Goal: Information Seeking & Learning: Understand process/instructions

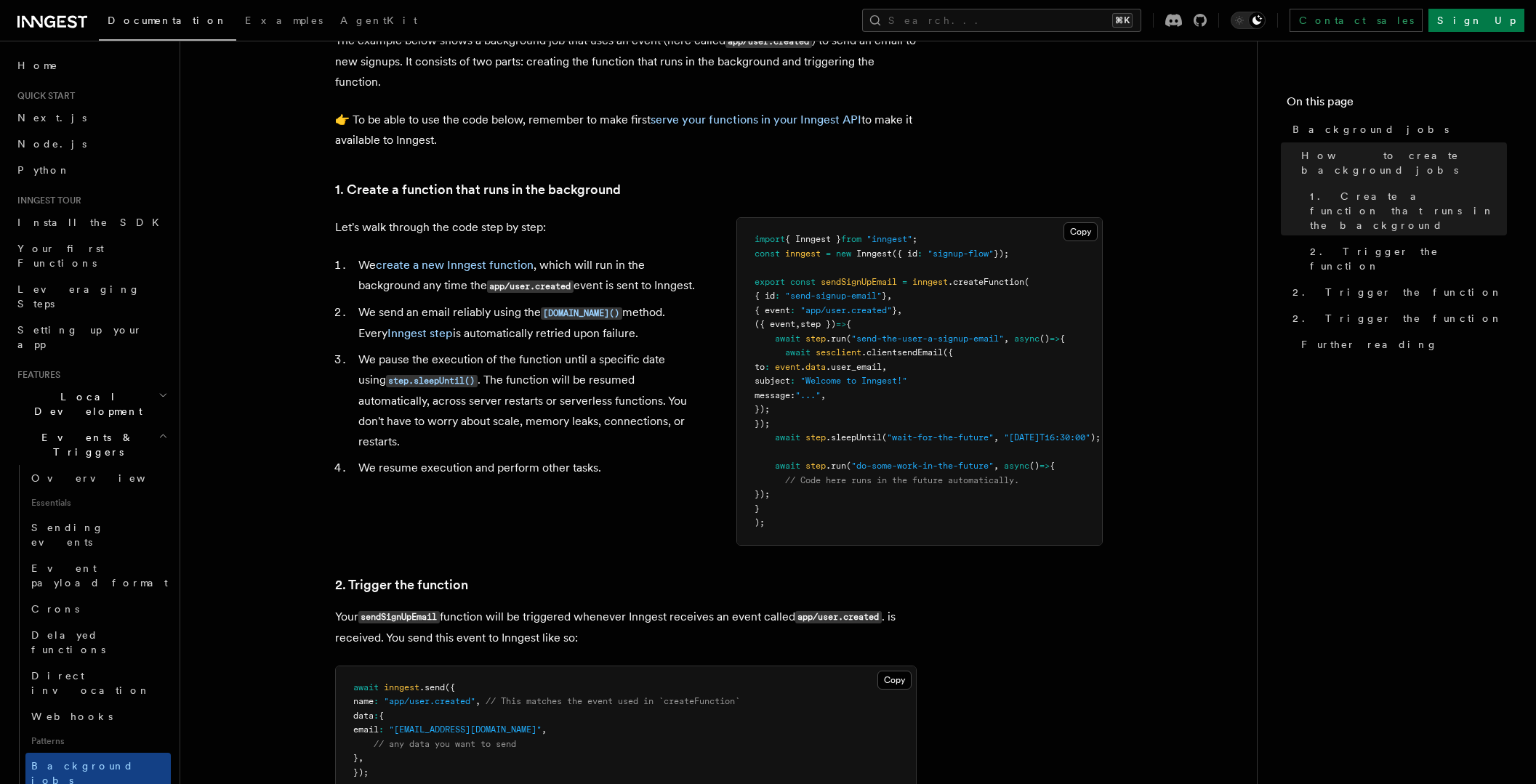
scroll to position [425, 0]
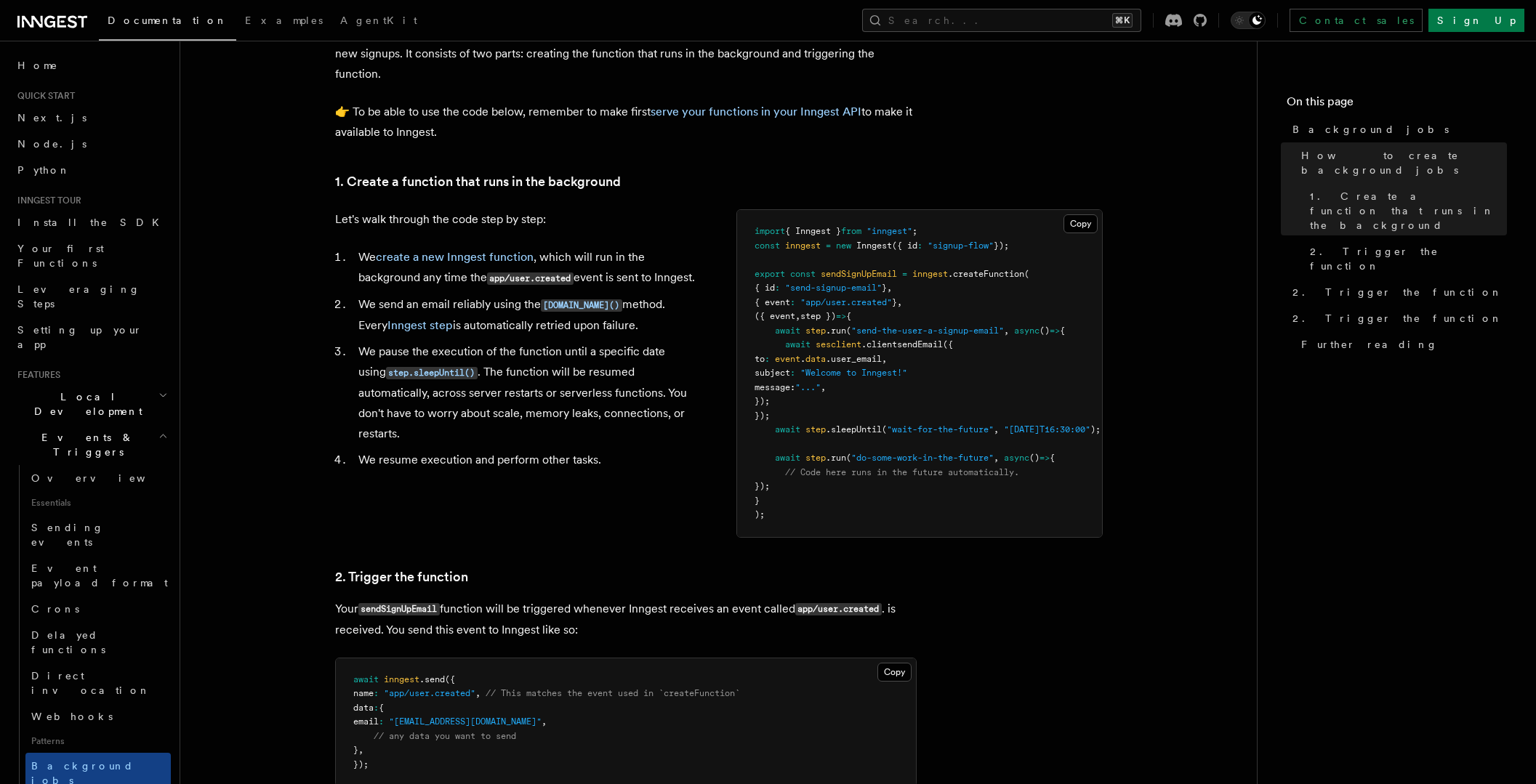
click at [1177, 340] on article "Features Events & Triggers Background jobs This guide will walk you through cre…" at bounding box center [719, 596] width 1030 height 1914
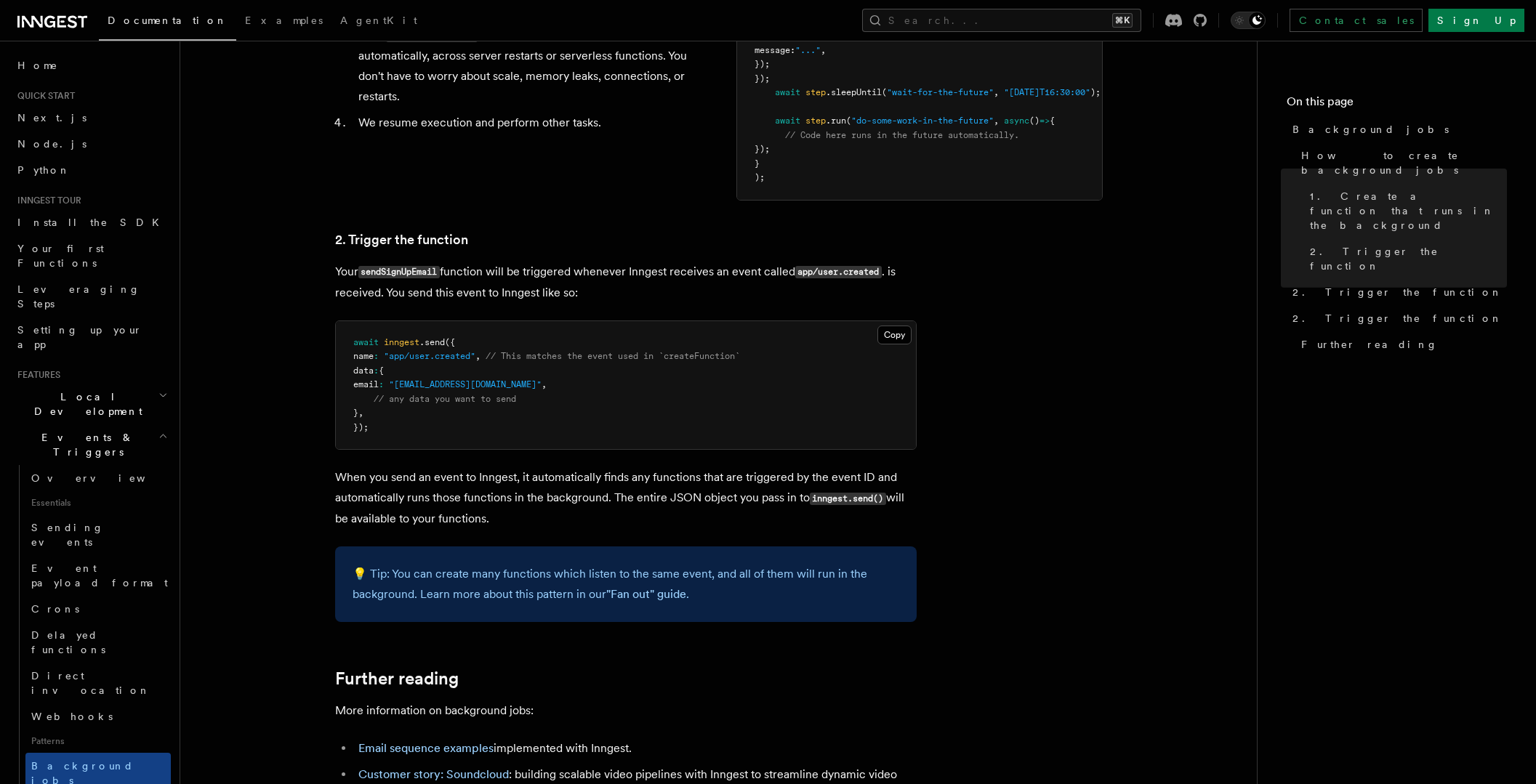
scroll to position [773, 0]
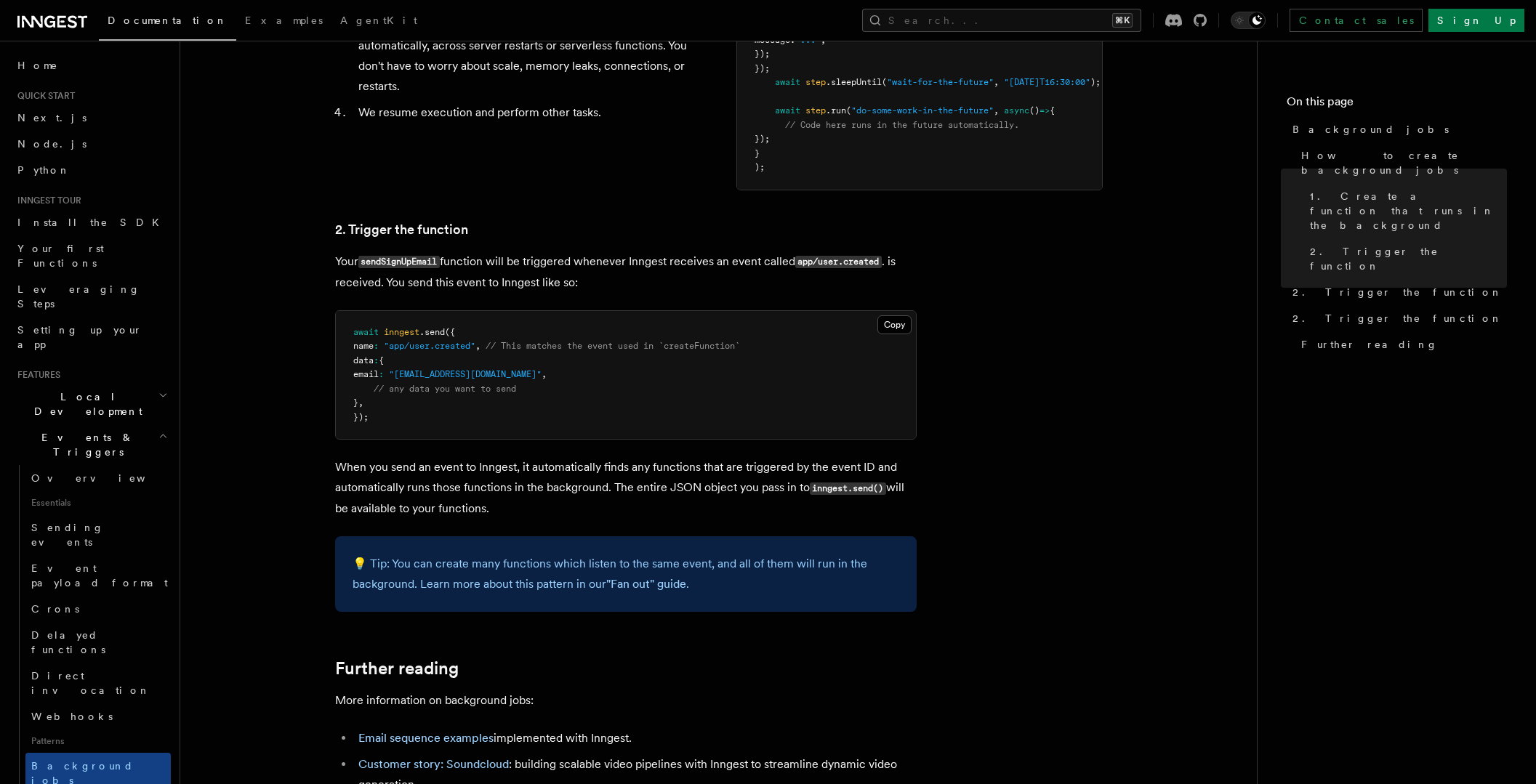
click at [1108, 363] on article "Features Events & Triggers Background jobs This guide will walk you through cre…" at bounding box center [719, 248] width 1030 height 1914
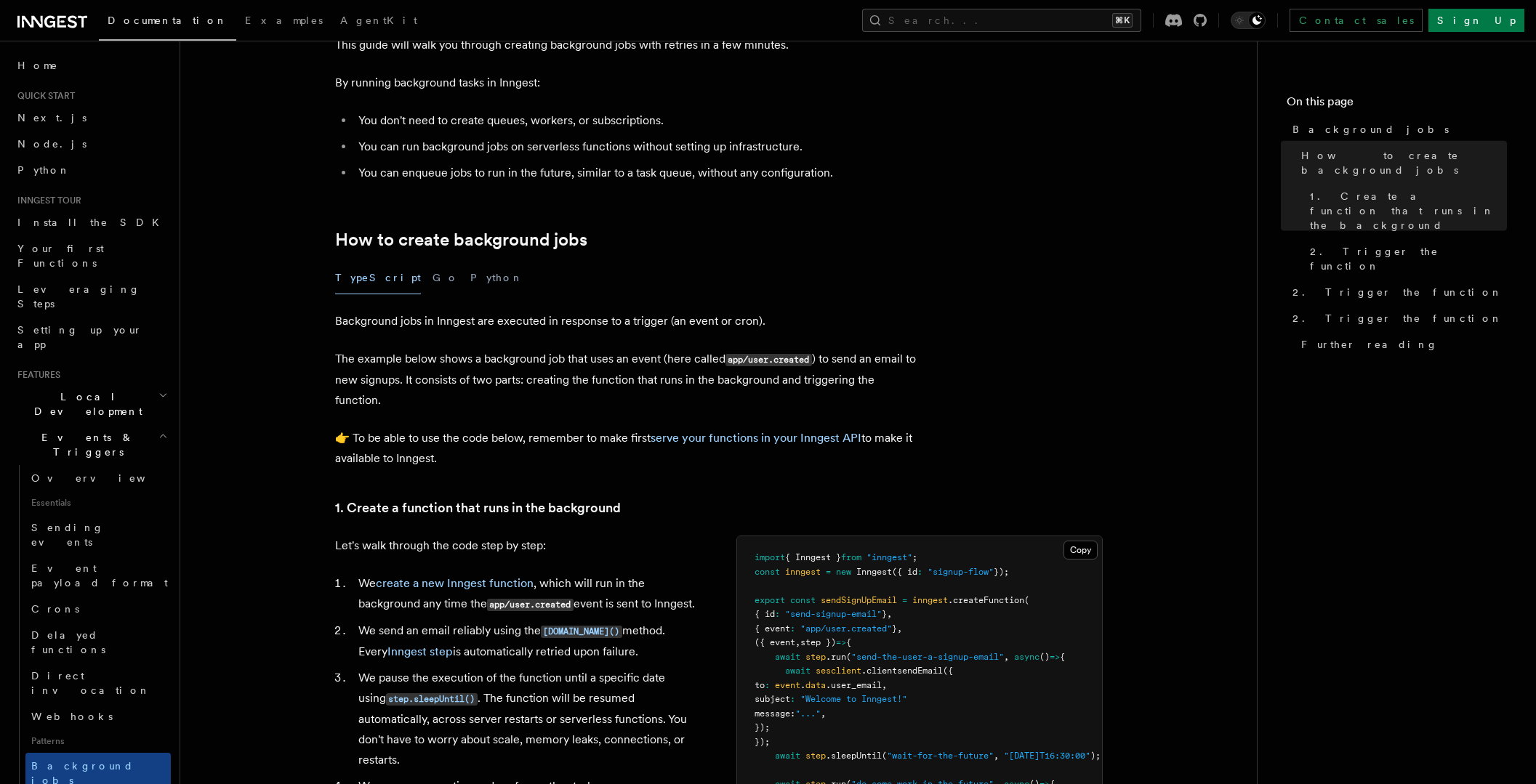
scroll to position [0, 0]
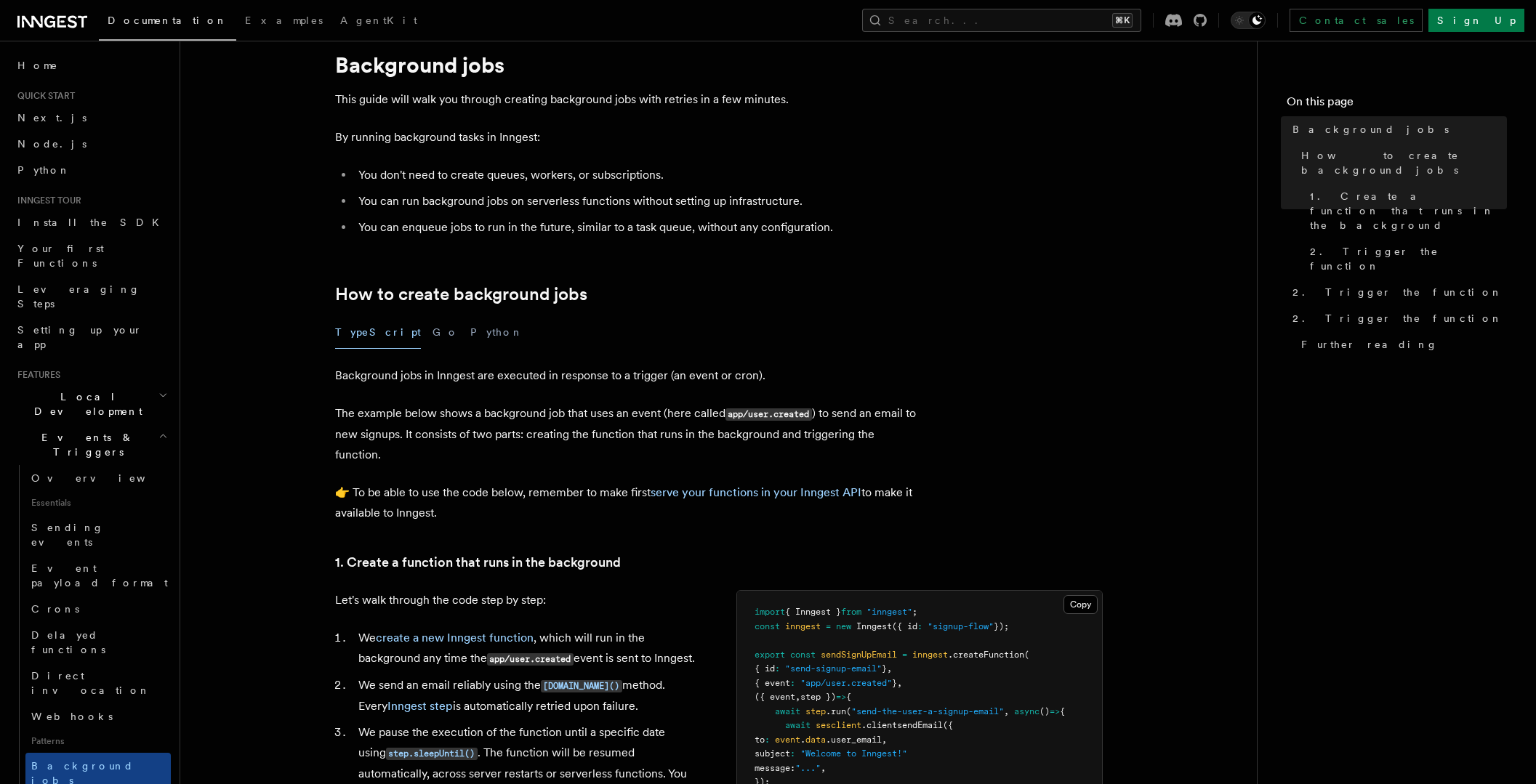
scroll to position [85, 0]
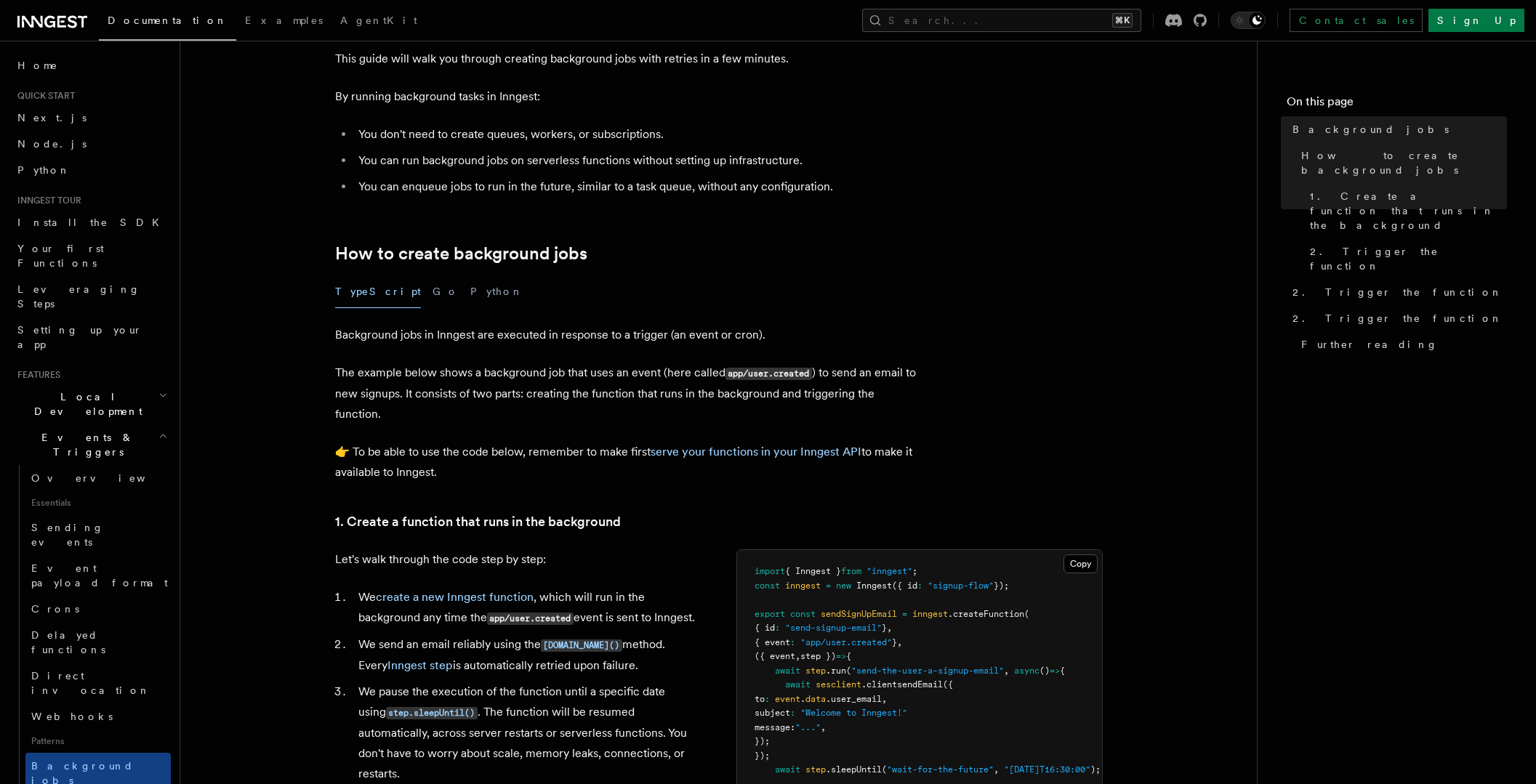
click at [568, 423] on p "The example below shows a background job that uses an event (here called app/us…" at bounding box center [626, 393] width 582 height 61
click at [619, 413] on p "The example below shows a background job that uses an event (here called app/us…" at bounding box center [626, 393] width 582 height 61
click at [615, 418] on p "The example below shows a background job that uses an event (here called app/us…" at bounding box center [626, 393] width 582 height 61
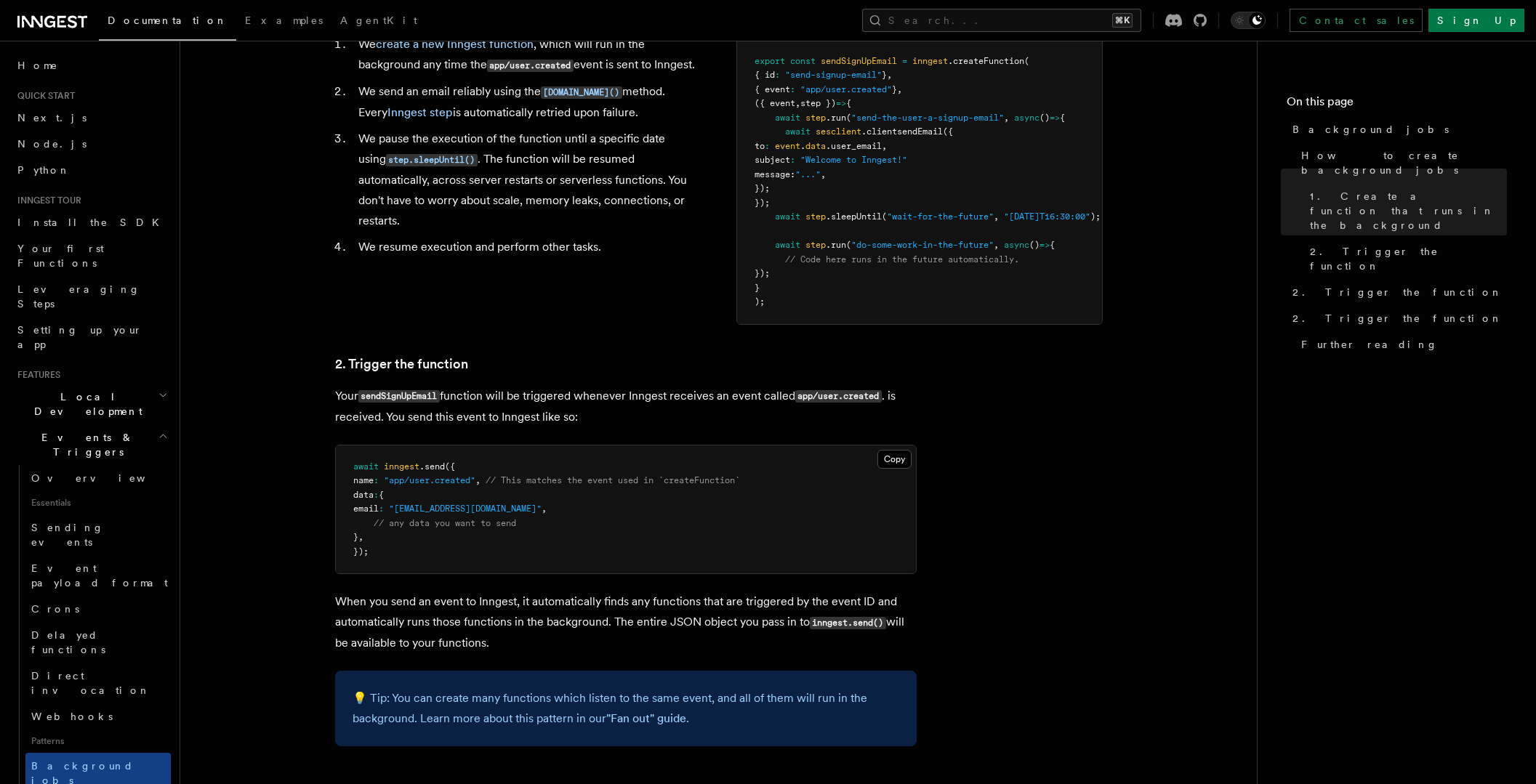
scroll to position [647, 0]
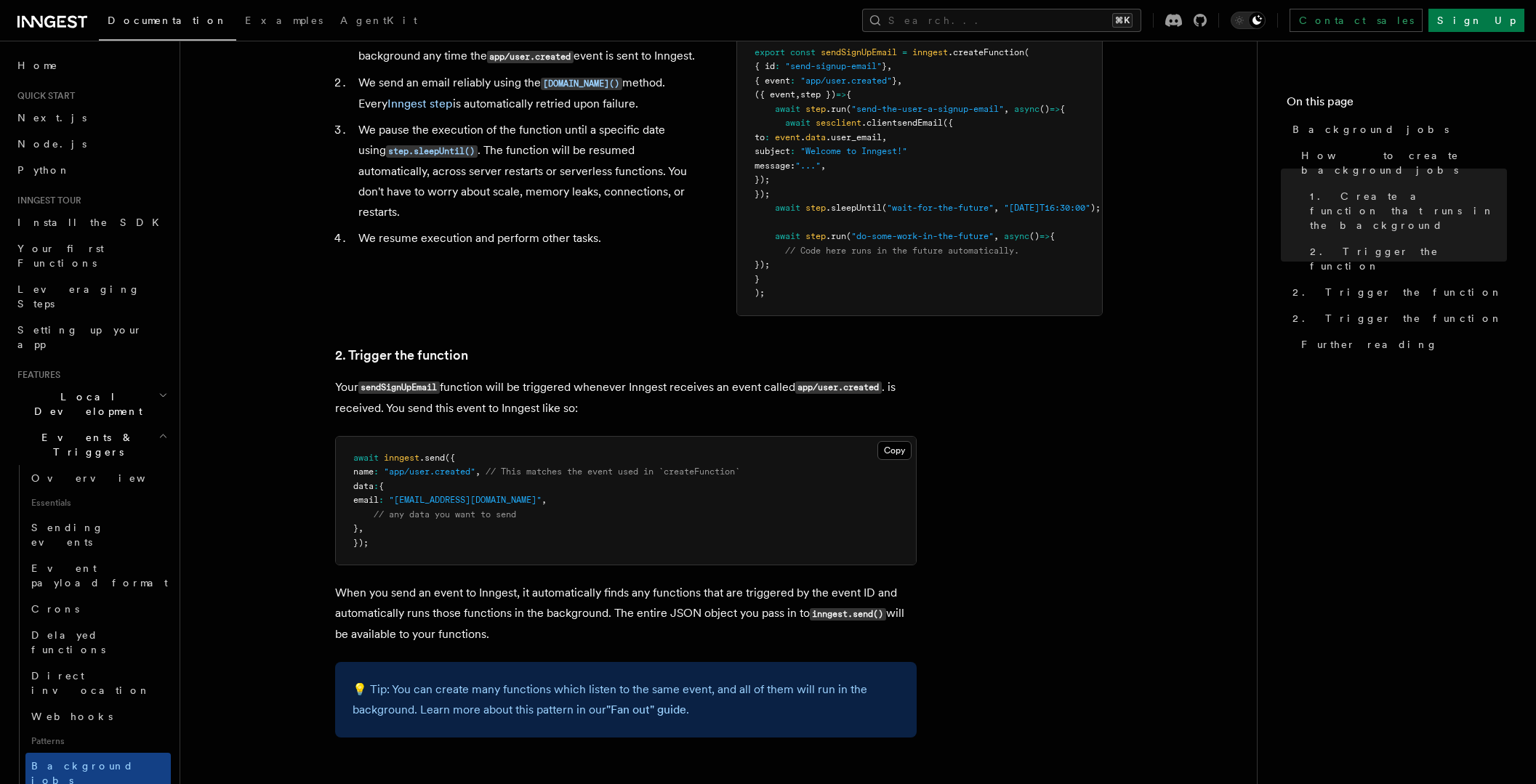
click at [1092, 410] on article "Features Events & Triggers Background jobs This guide will walk you through cre…" at bounding box center [719, 375] width 1030 height 1914
click at [1091, 409] on article "Features Events & Triggers Background jobs This guide will walk you through cre…" at bounding box center [719, 375] width 1030 height 1914
click at [1008, 368] on article "Features Events & Triggers Background jobs This guide will walk you through cre…" at bounding box center [719, 375] width 1030 height 1914
click at [1003, 371] on article "Features Events & Triggers Background jobs This guide will walk you through cre…" at bounding box center [719, 375] width 1030 height 1914
click at [1020, 440] on article "Features Events & Triggers Background jobs This guide will walk you through cre…" at bounding box center [719, 375] width 1030 height 1914
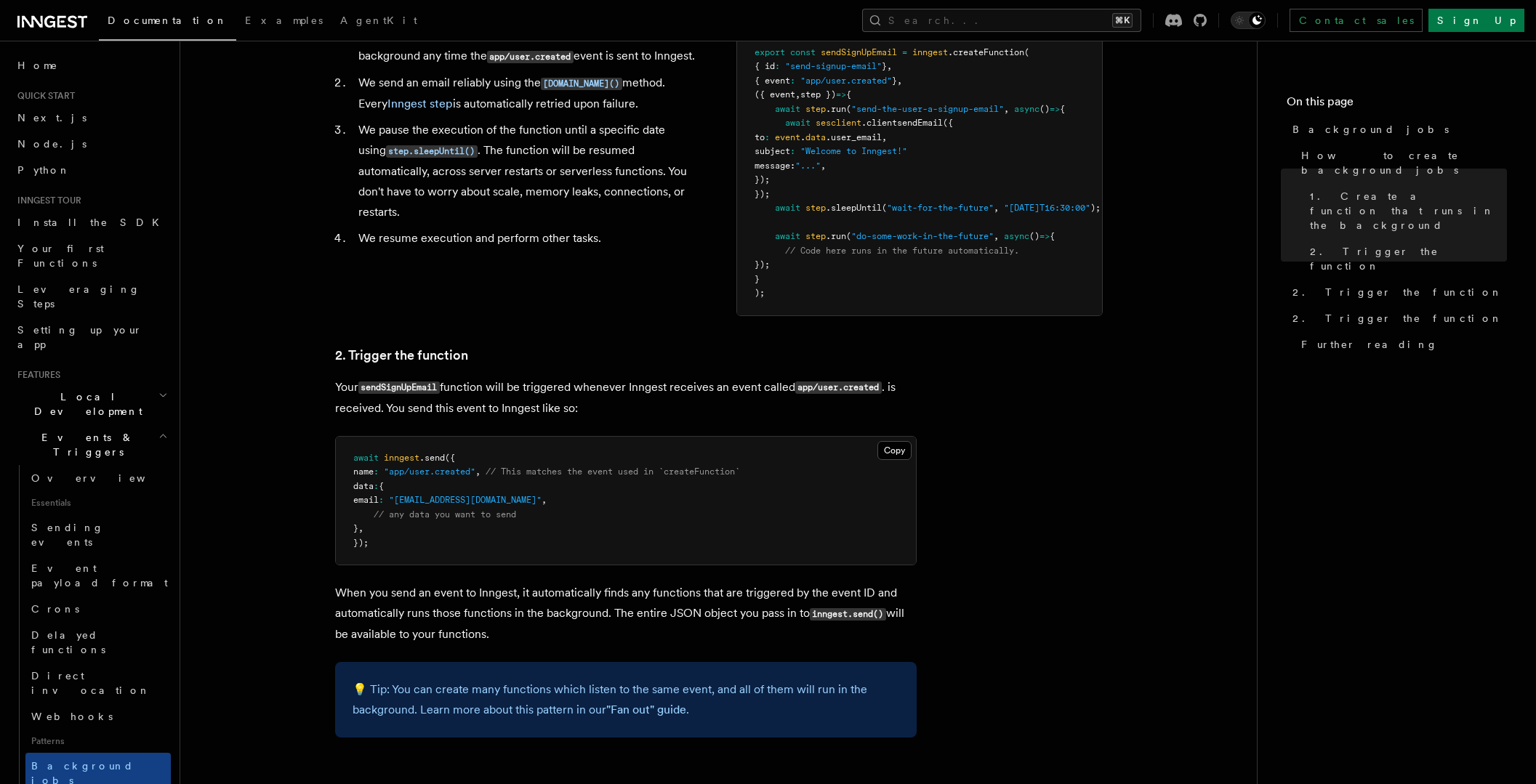
click at [1020, 440] on article "Features Events & Triggers Background jobs This guide will walk you through cre…" at bounding box center [719, 375] width 1030 height 1914
click at [1028, 438] on article "Features Events & Triggers Background jobs This guide will walk you through cre…" at bounding box center [719, 375] width 1030 height 1914
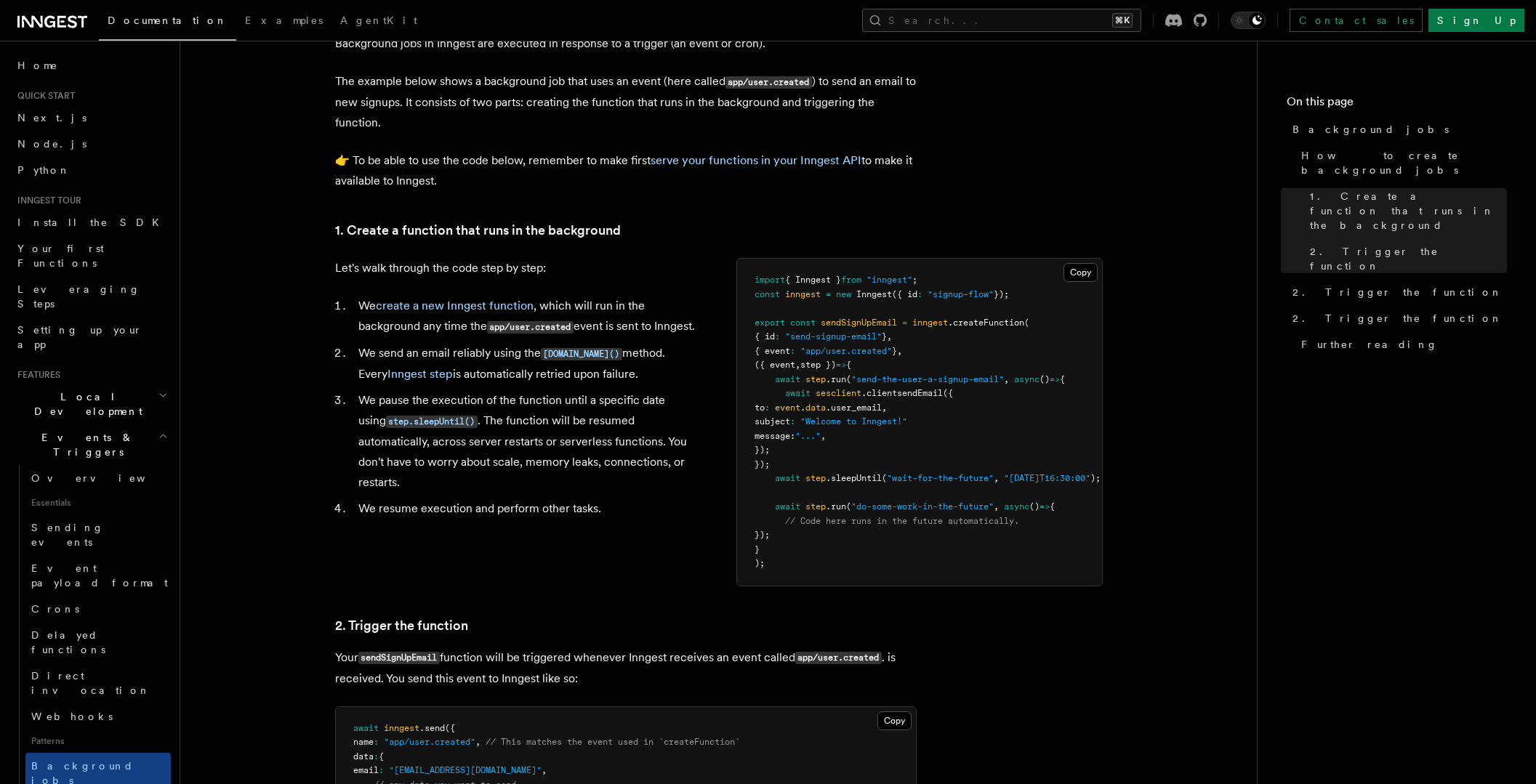
scroll to position [0, 0]
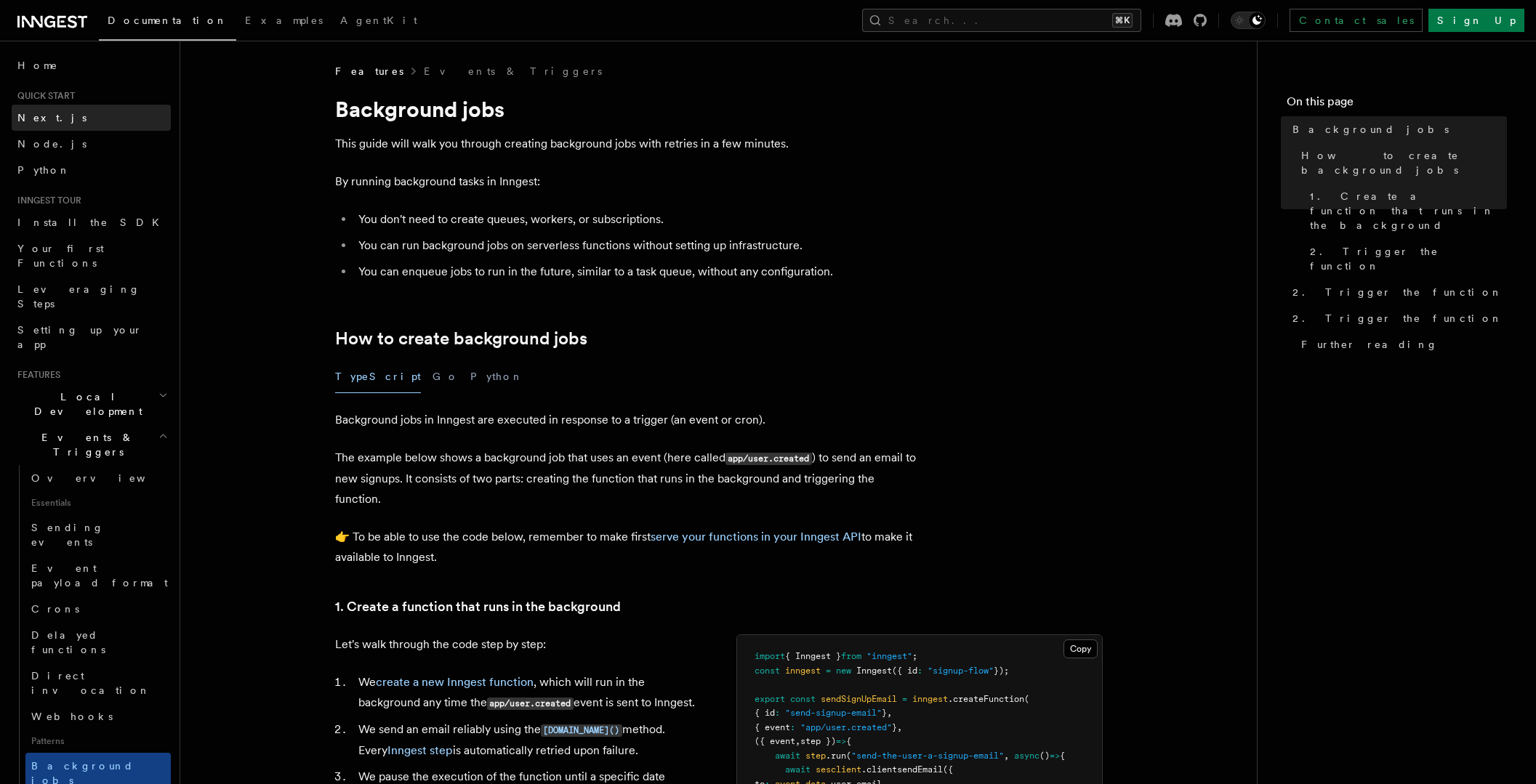
click at [83, 129] on link "Next.js" at bounding box center [91, 118] width 160 height 26
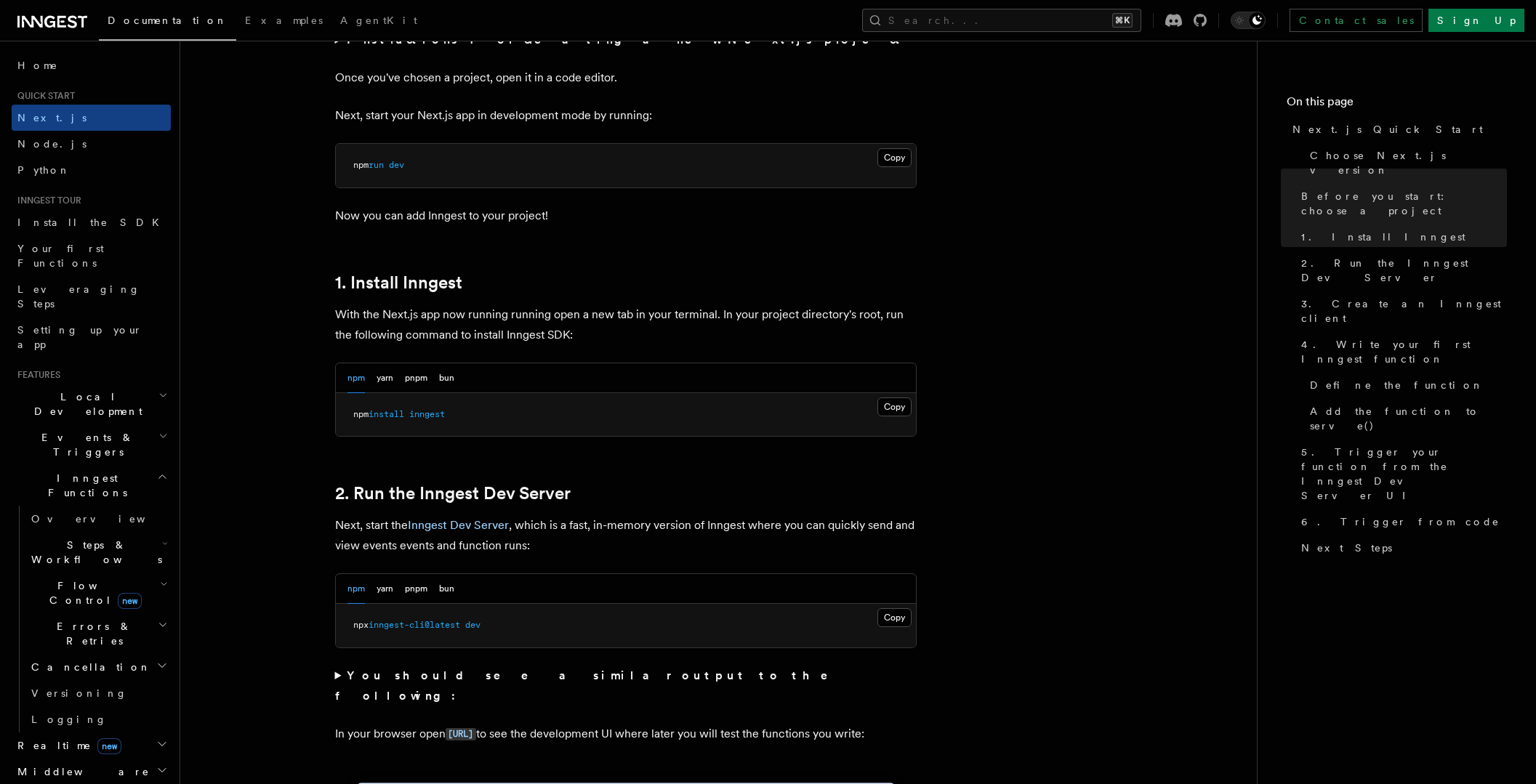
scroll to position [606, 0]
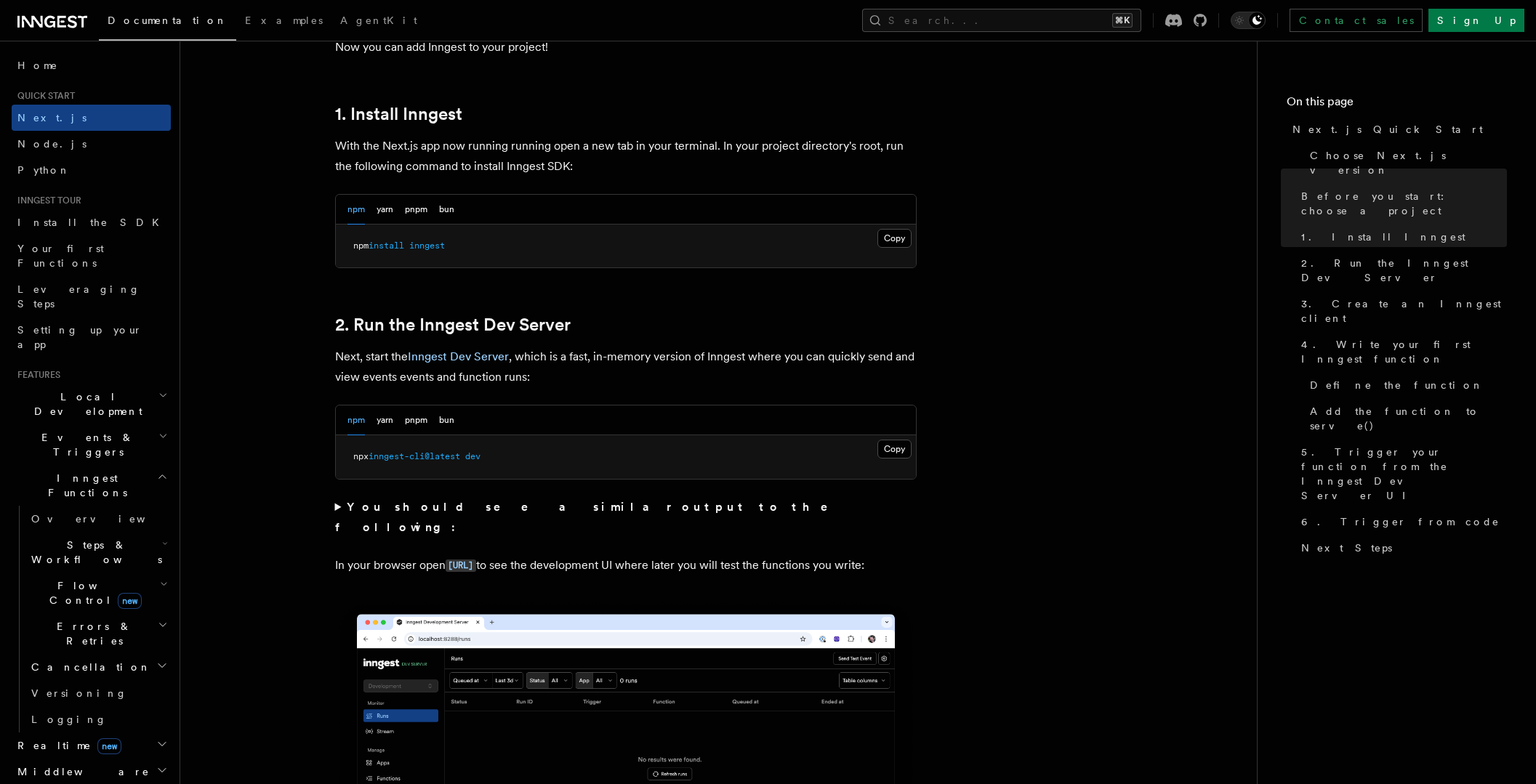
scroll to position [775, 0]
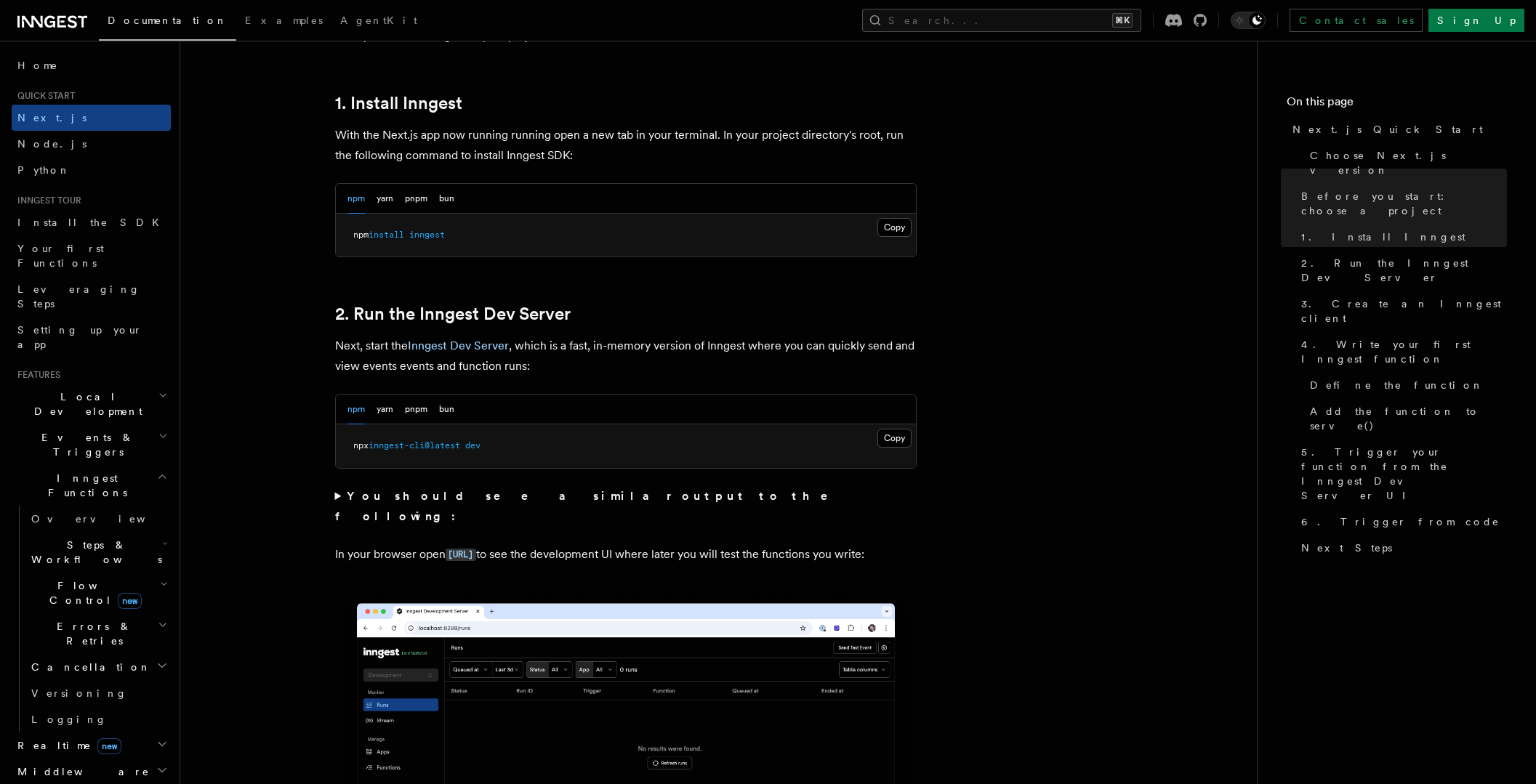
click at [560, 368] on p "Next, start the Inngest Dev Server , which is a fast, in-memory version of Inng…" at bounding box center [626, 357] width 582 height 41
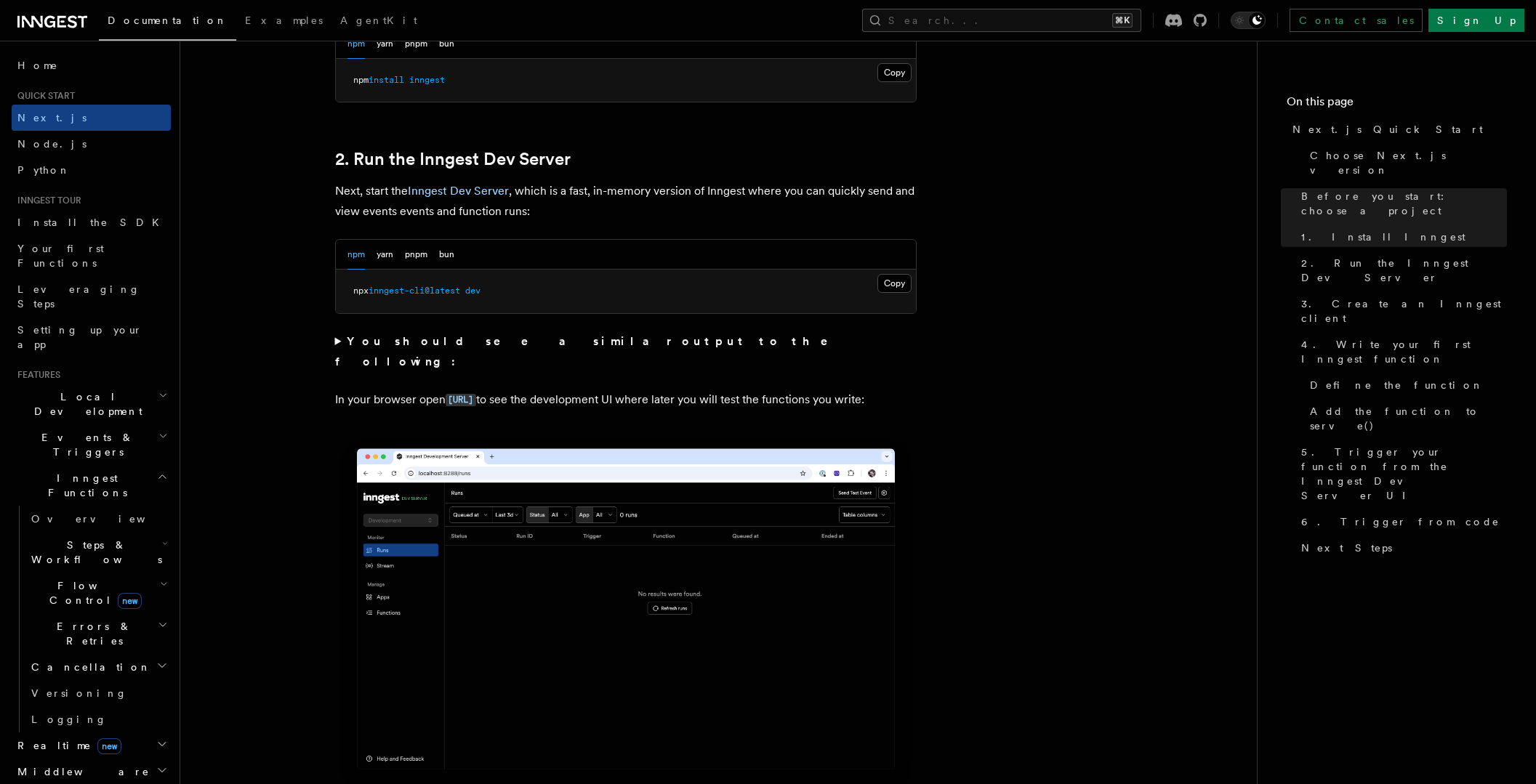
scroll to position [941, 0]
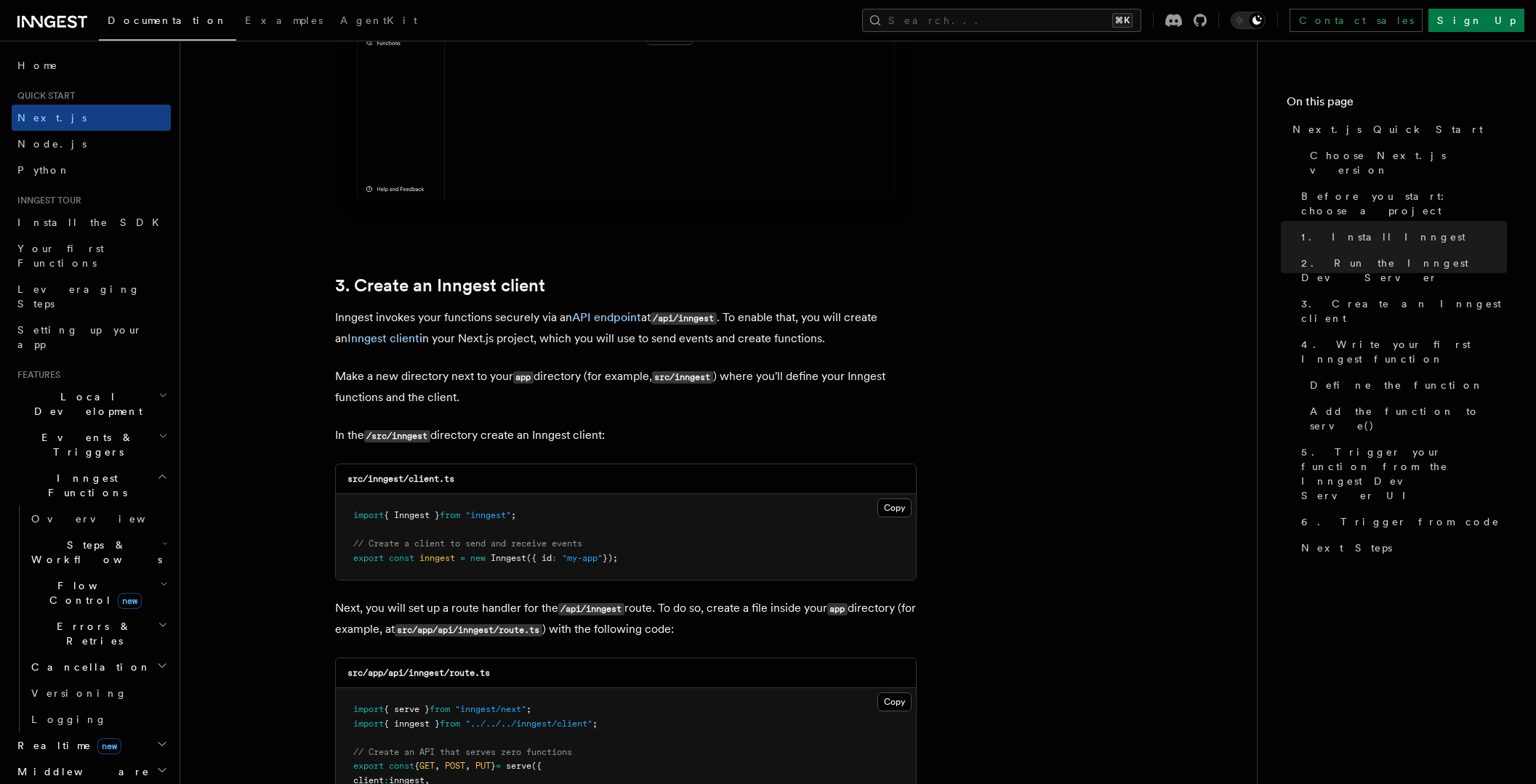
scroll to position [1509, 0]
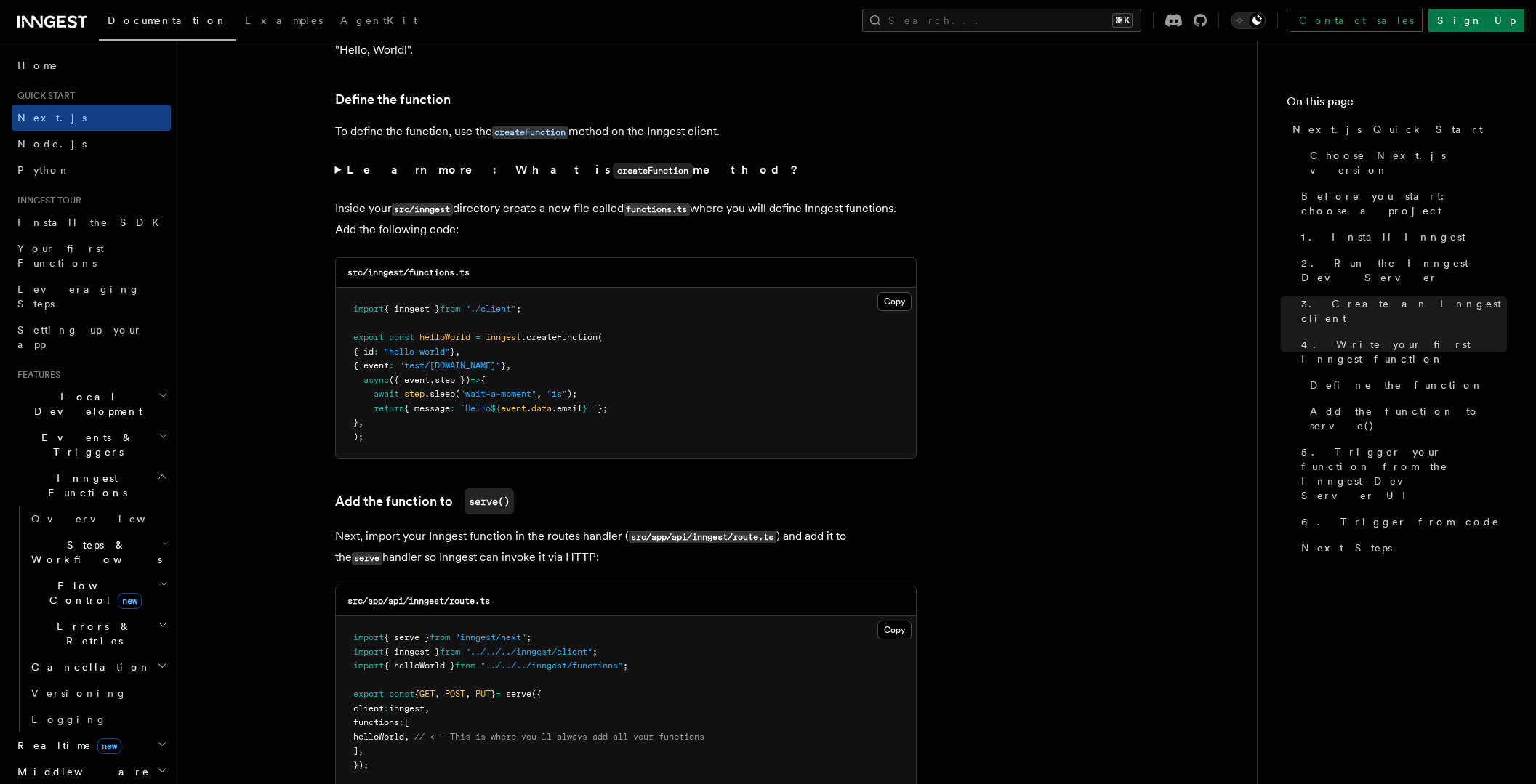
scroll to position [2395, 0]
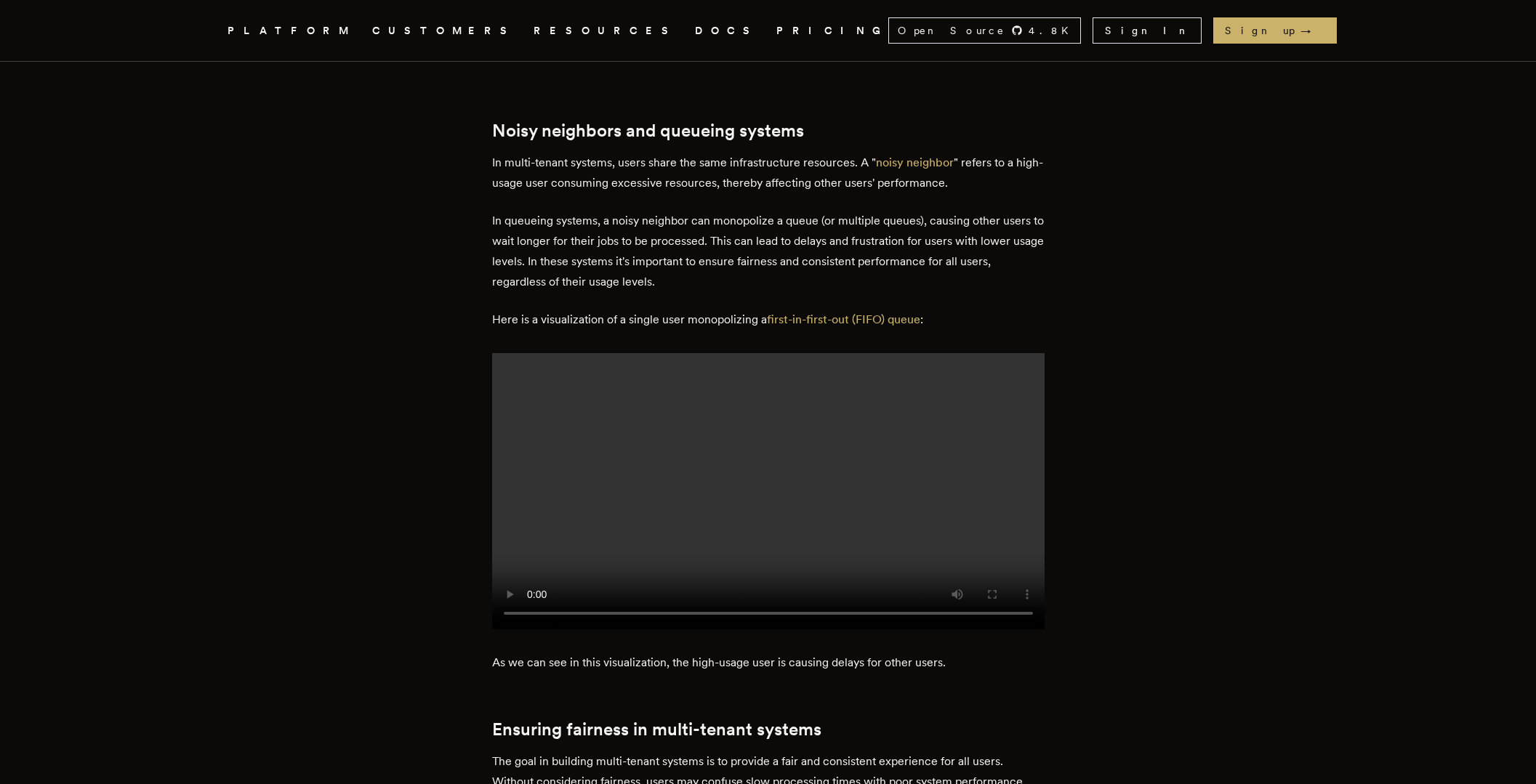
scroll to position [1159, 0]
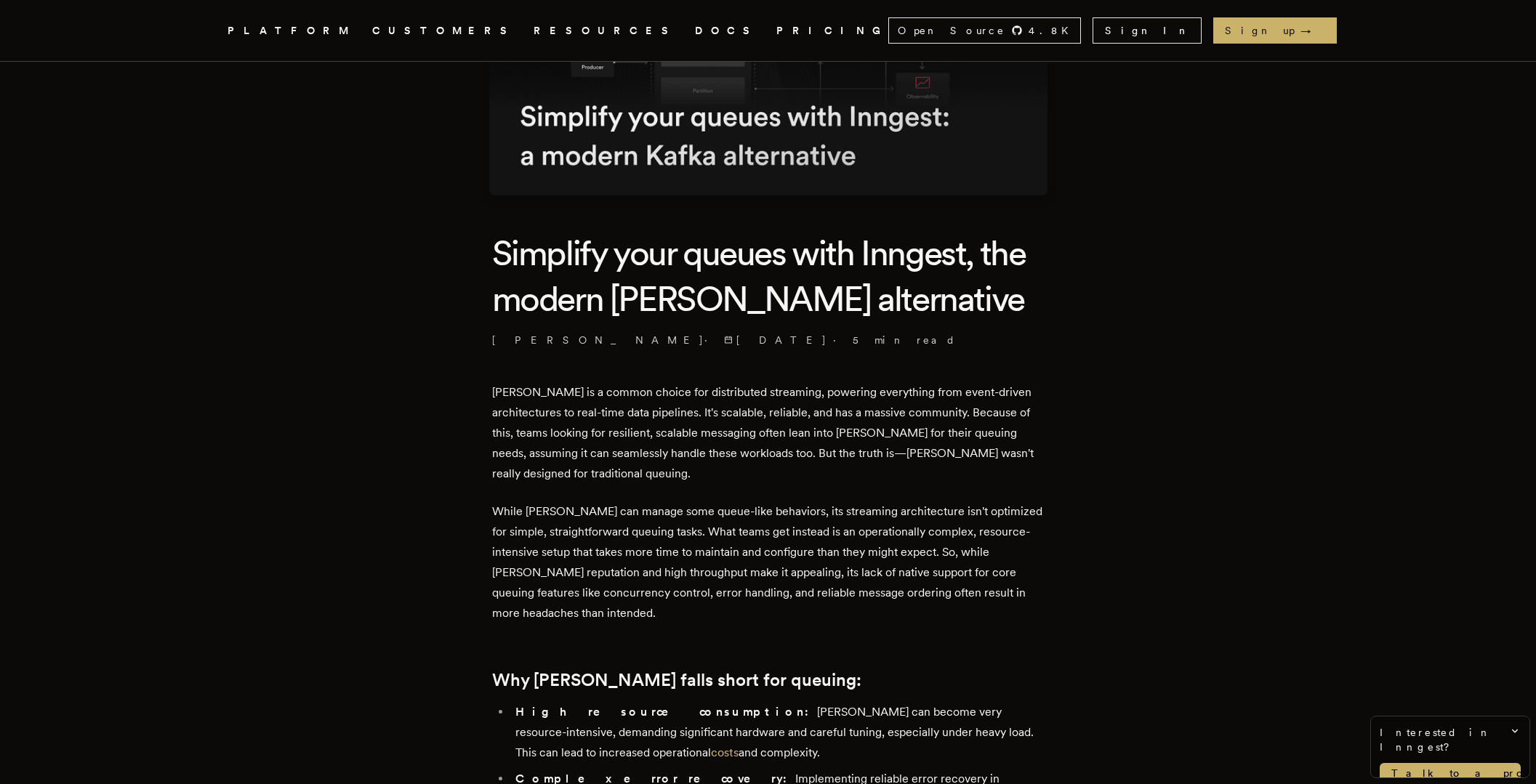
scroll to position [1443, 0]
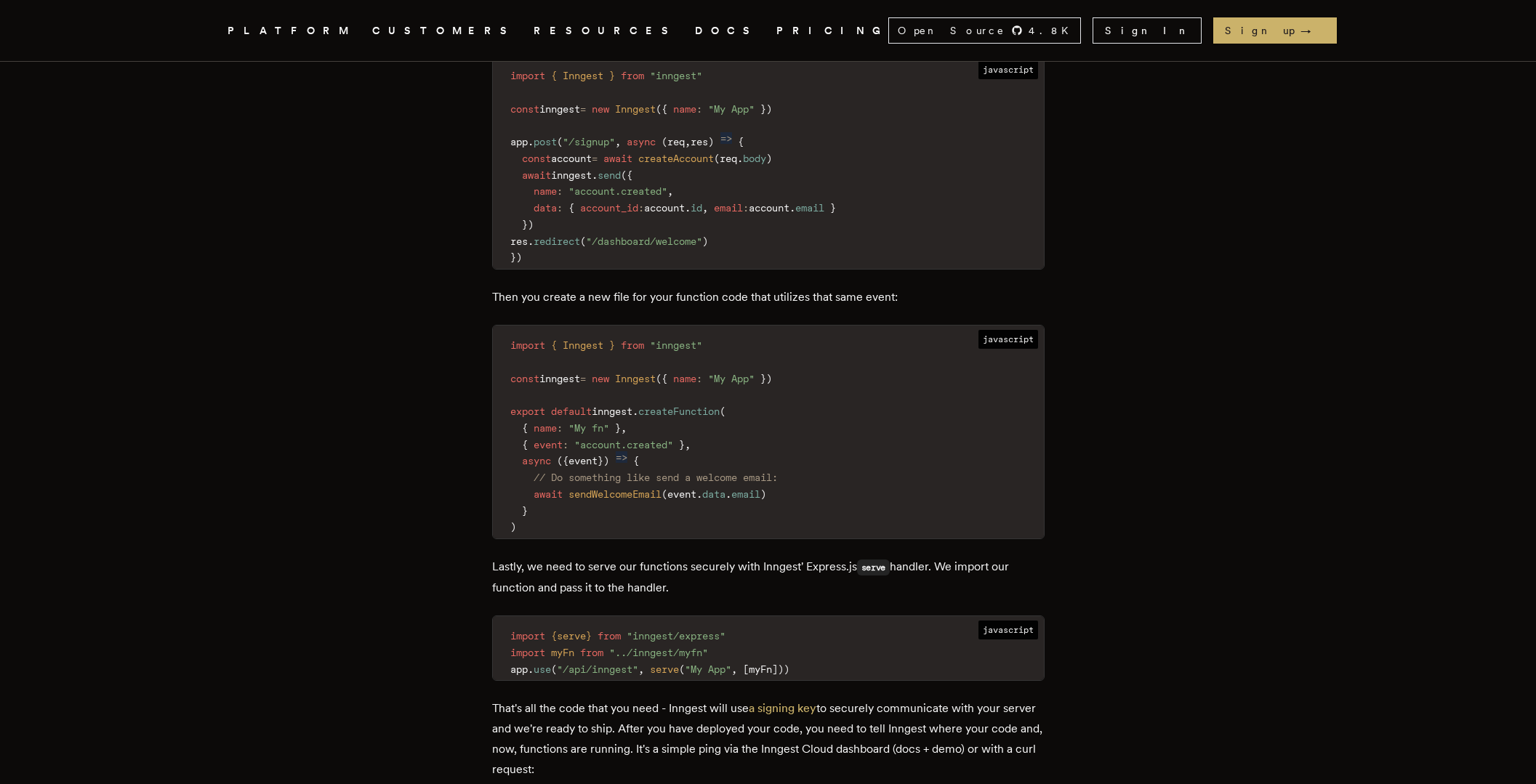
scroll to position [1902, 0]
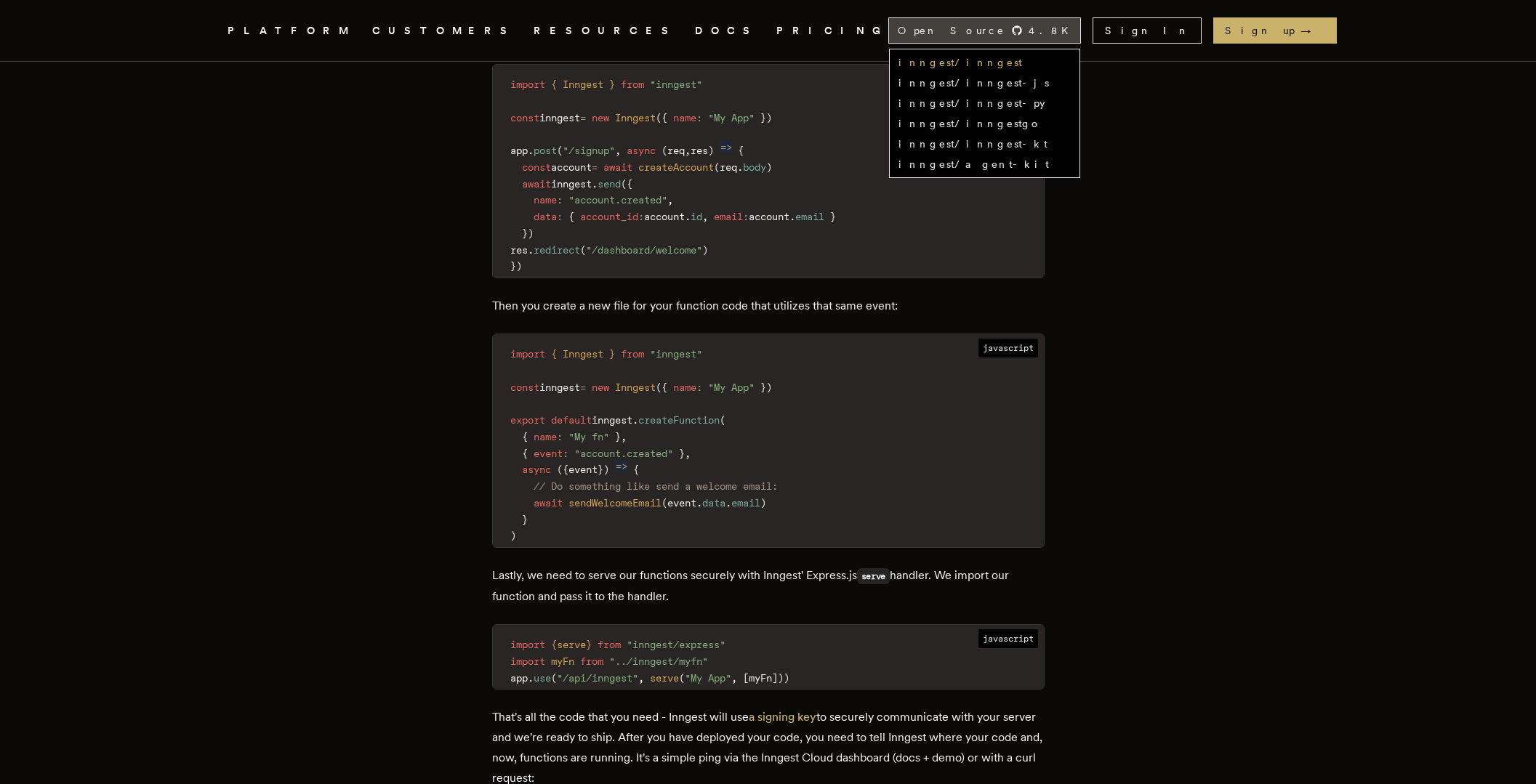
click at [1022, 61] on link "inngest/inngest" at bounding box center [960, 62] width 124 height 12
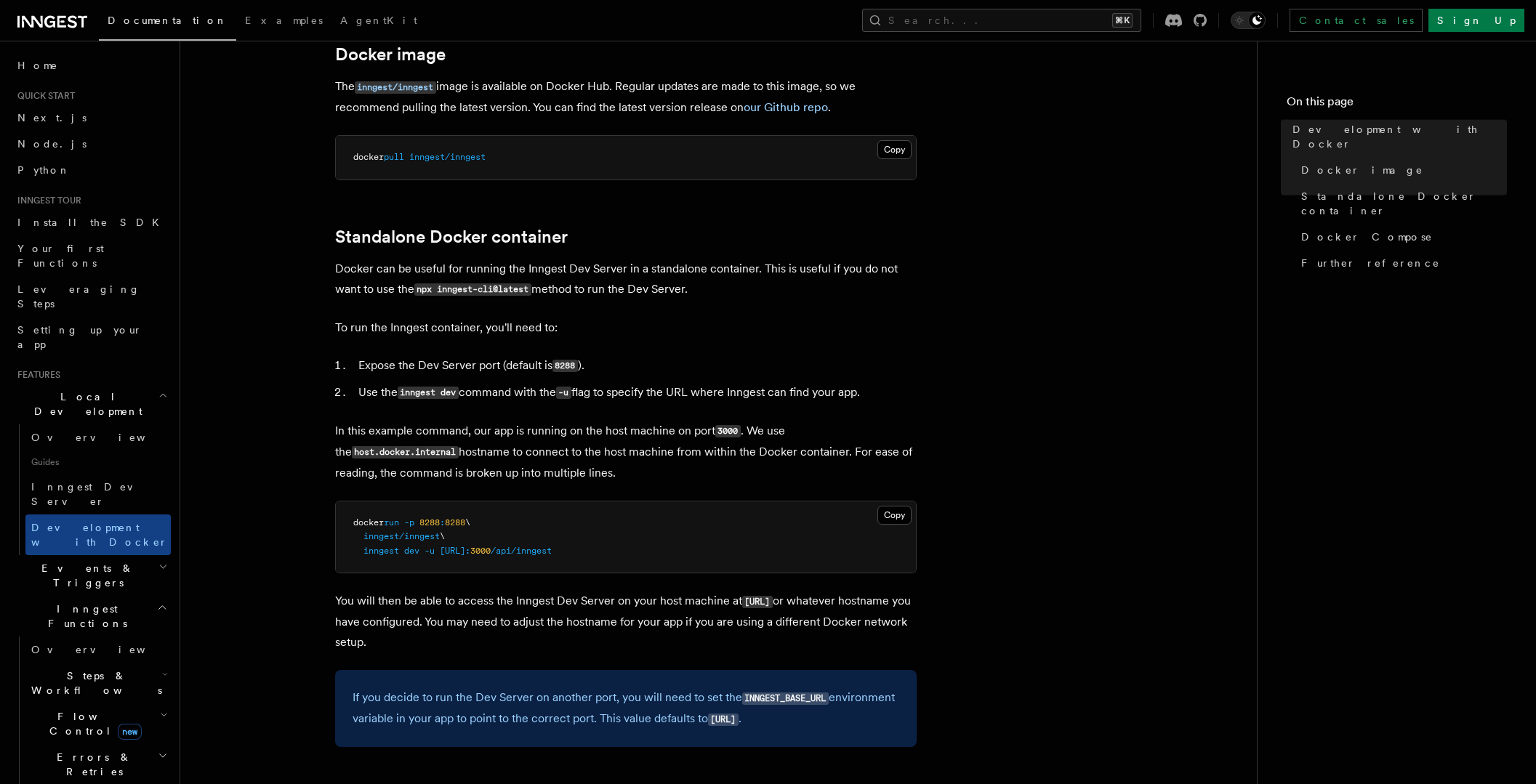
scroll to position [255, 0]
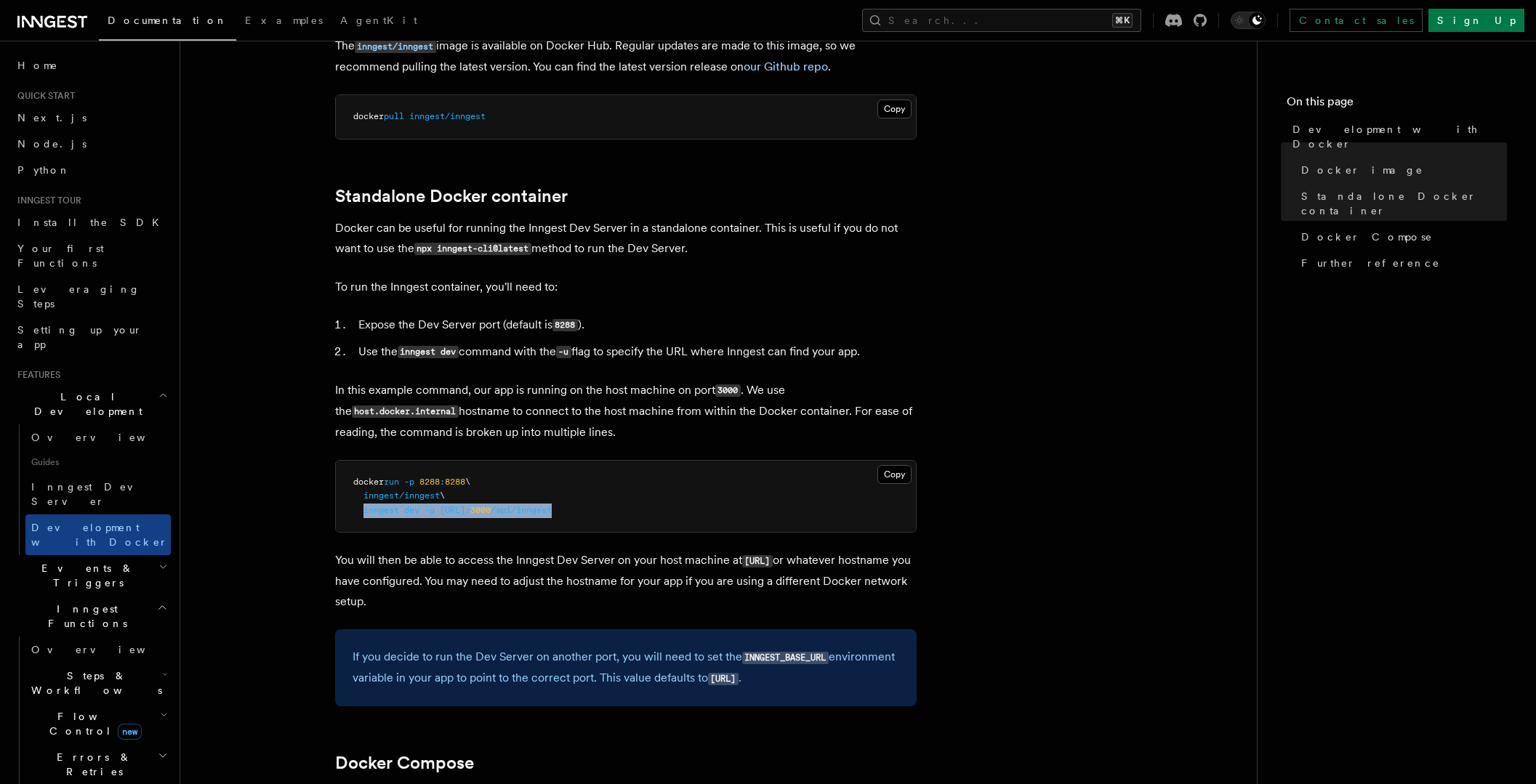
drag, startPoint x: 676, startPoint y: 516, endPoint x: 363, endPoint y: 510, distance: 313.1
click at [363, 510] on pre "docker run -p 8288 : 8288 \ inngest/inngest \ inngest dev -u [URL]: 3000 /api/i…" at bounding box center [626, 497] width 580 height 72
click at [439, 398] on p "In this example command, our app is running on the host machine on port 3000 . …" at bounding box center [626, 411] width 582 height 62
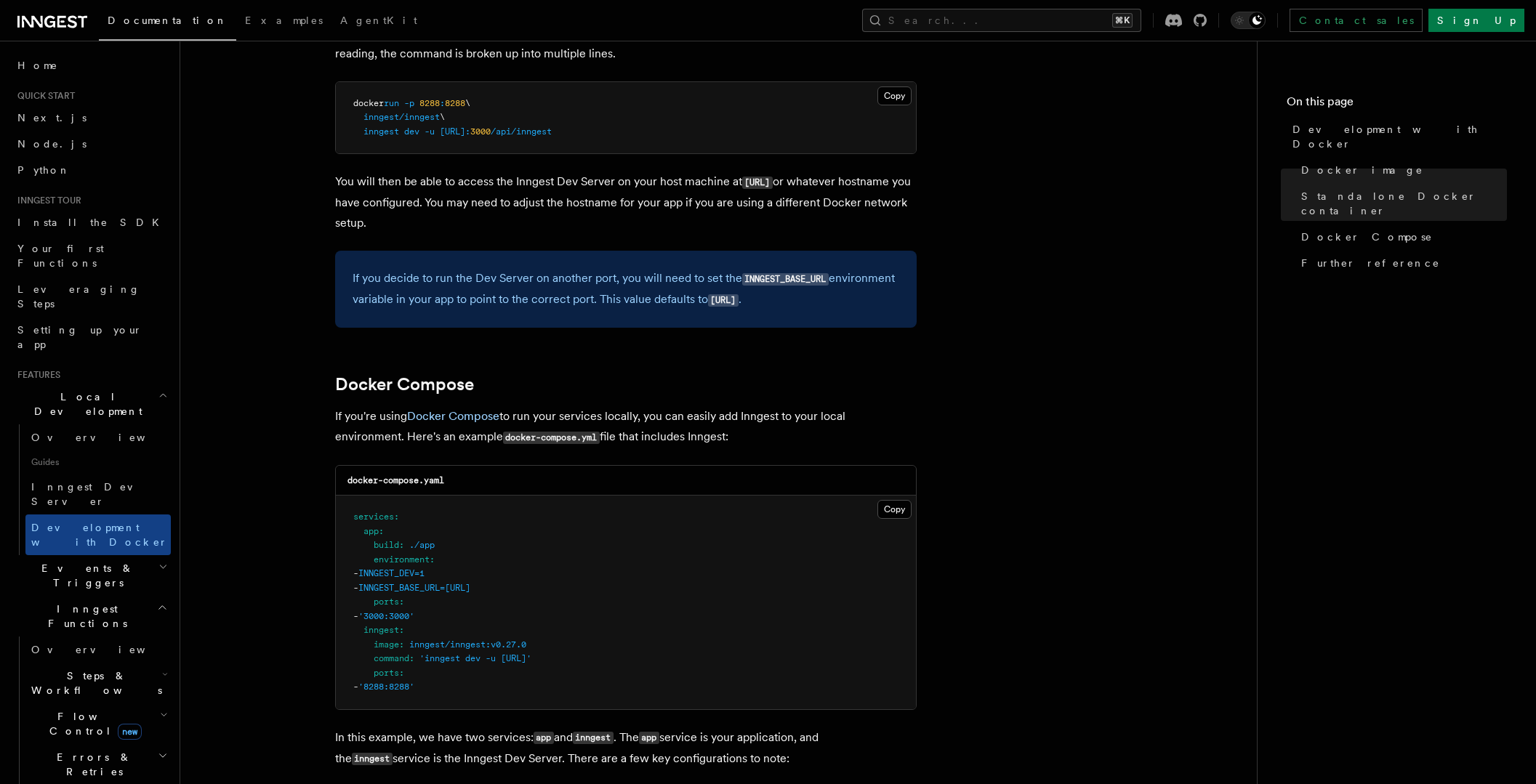
scroll to position [664, 0]
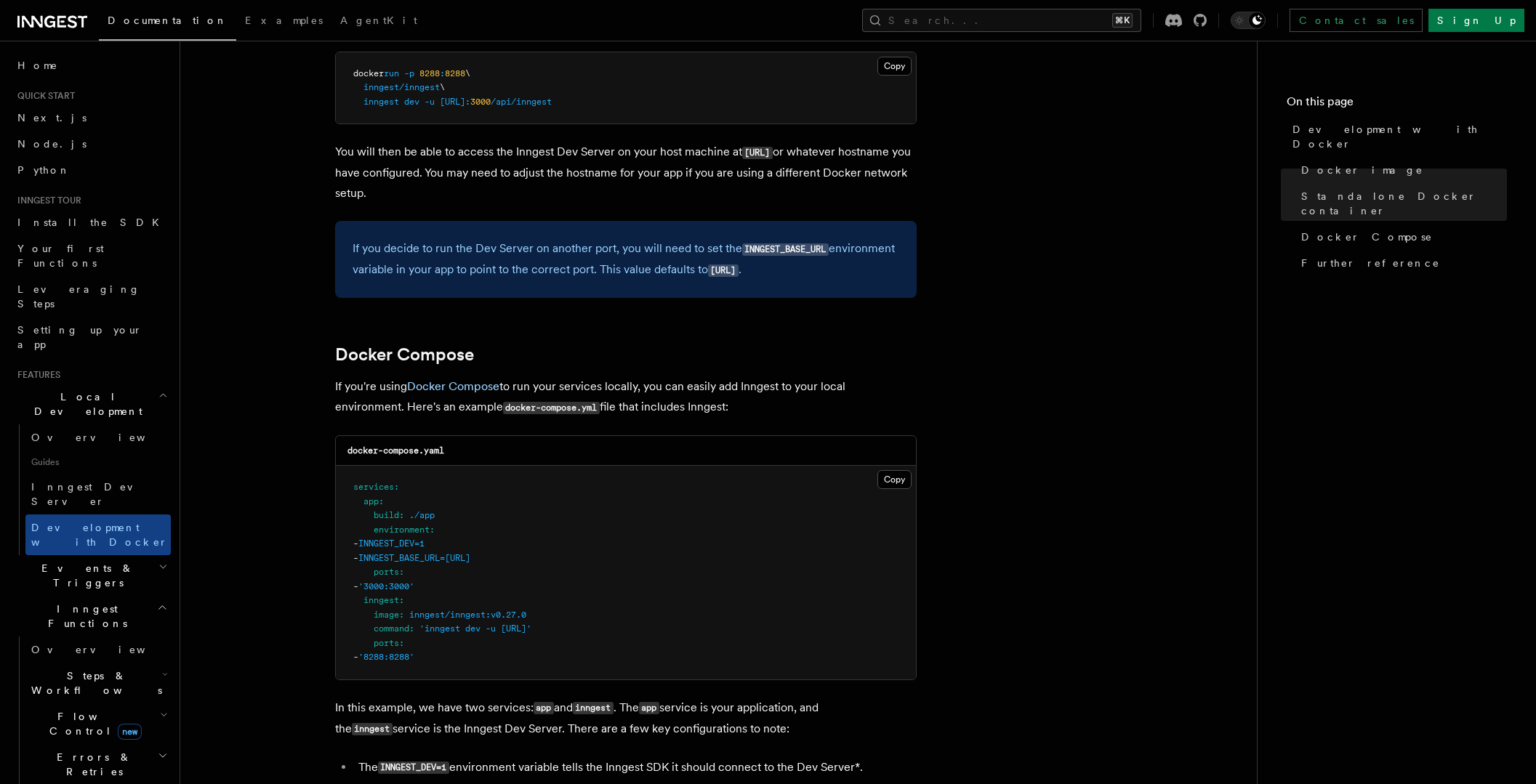
click at [1498, 339] on nav "On this page Development with Docker Docker image Standalone Docker container D…" at bounding box center [1396, 413] width 279 height 744
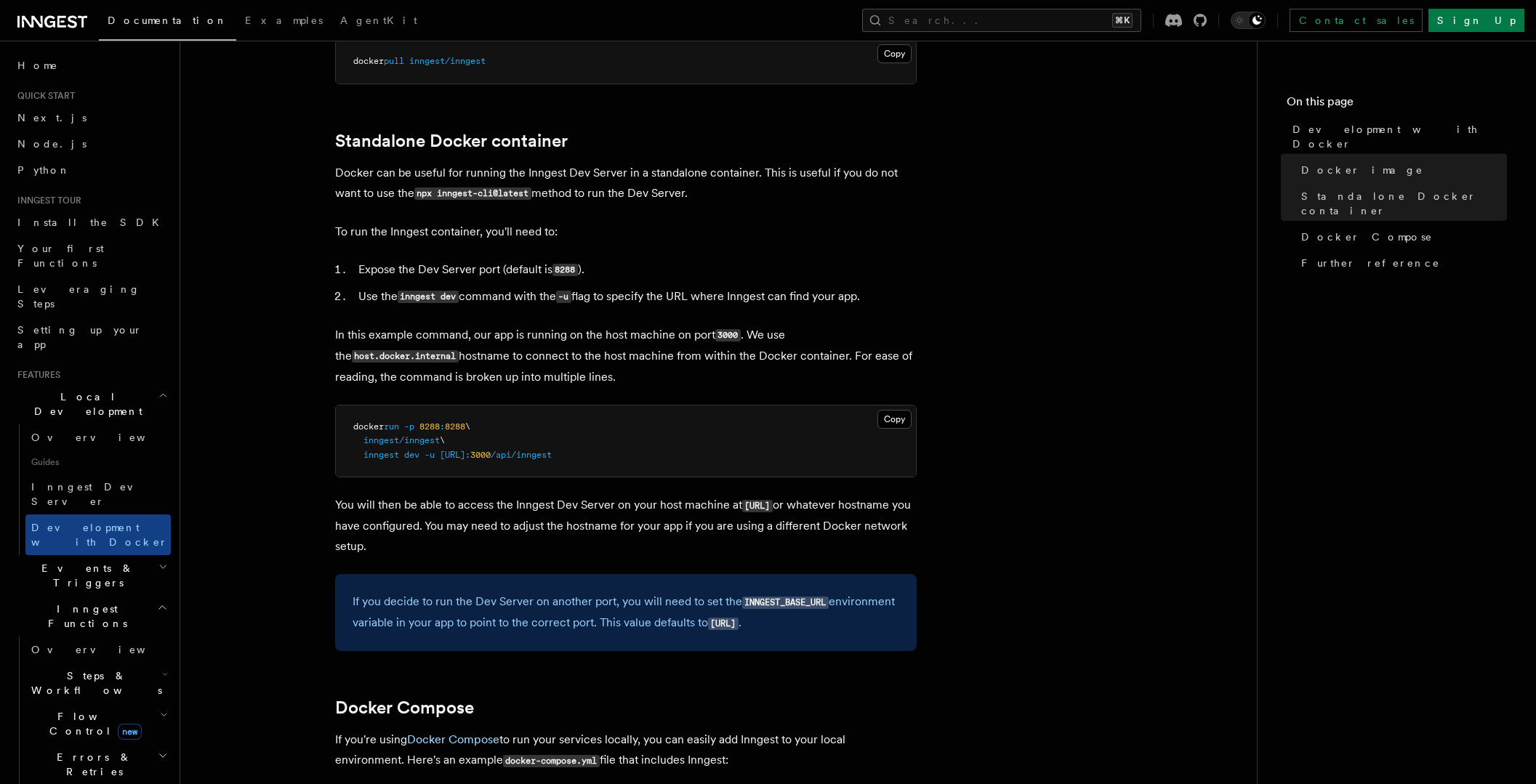
scroll to position [302, 0]
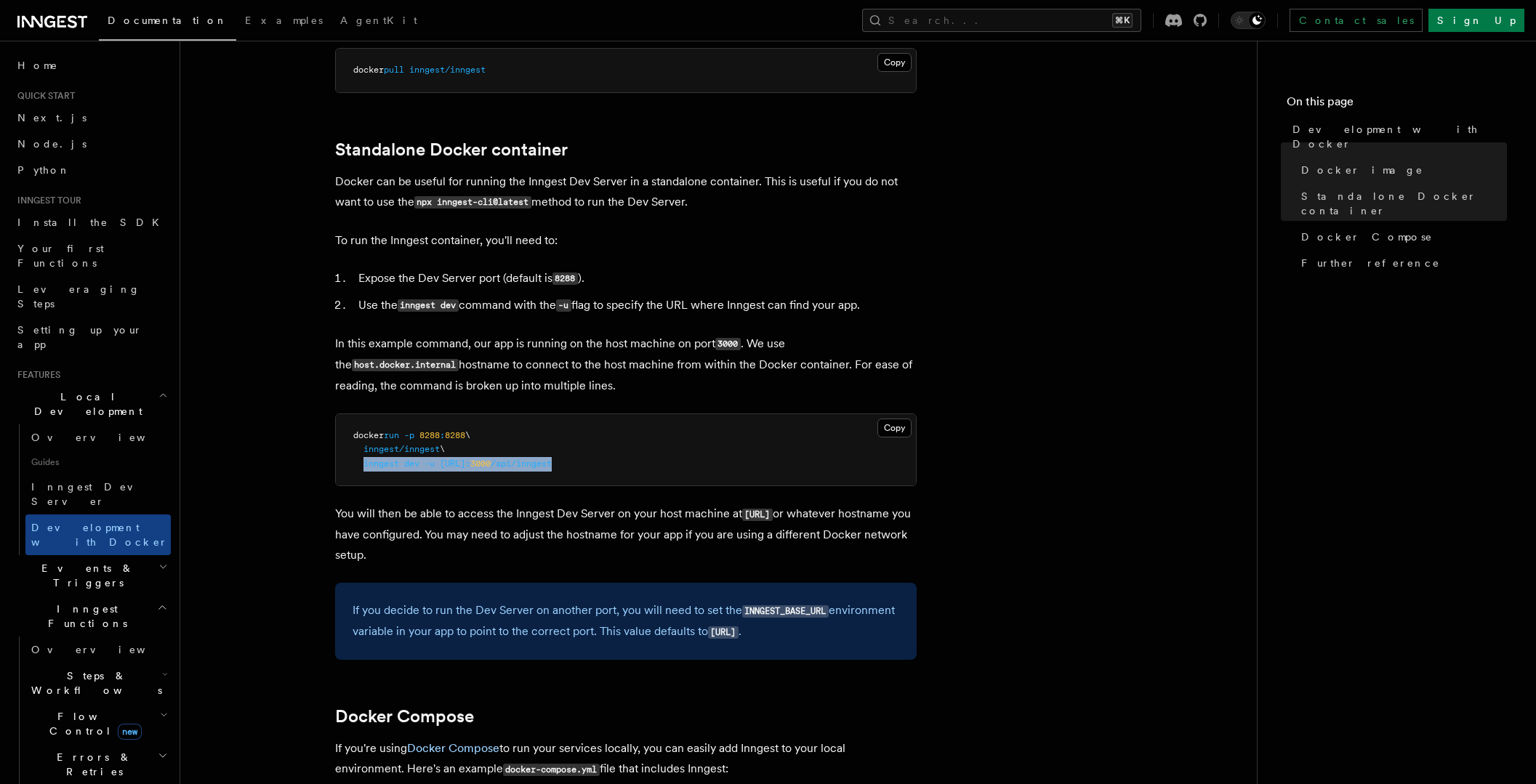
drag, startPoint x: 682, startPoint y: 464, endPoint x: 364, endPoint y: 468, distance: 318.0
click at [364, 468] on pre "docker run -p 8288 : 8288 \ inngest/inngest \ inngest dev -u [URL]: 3000 /api/i…" at bounding box center [626, 450] width 580 height 72
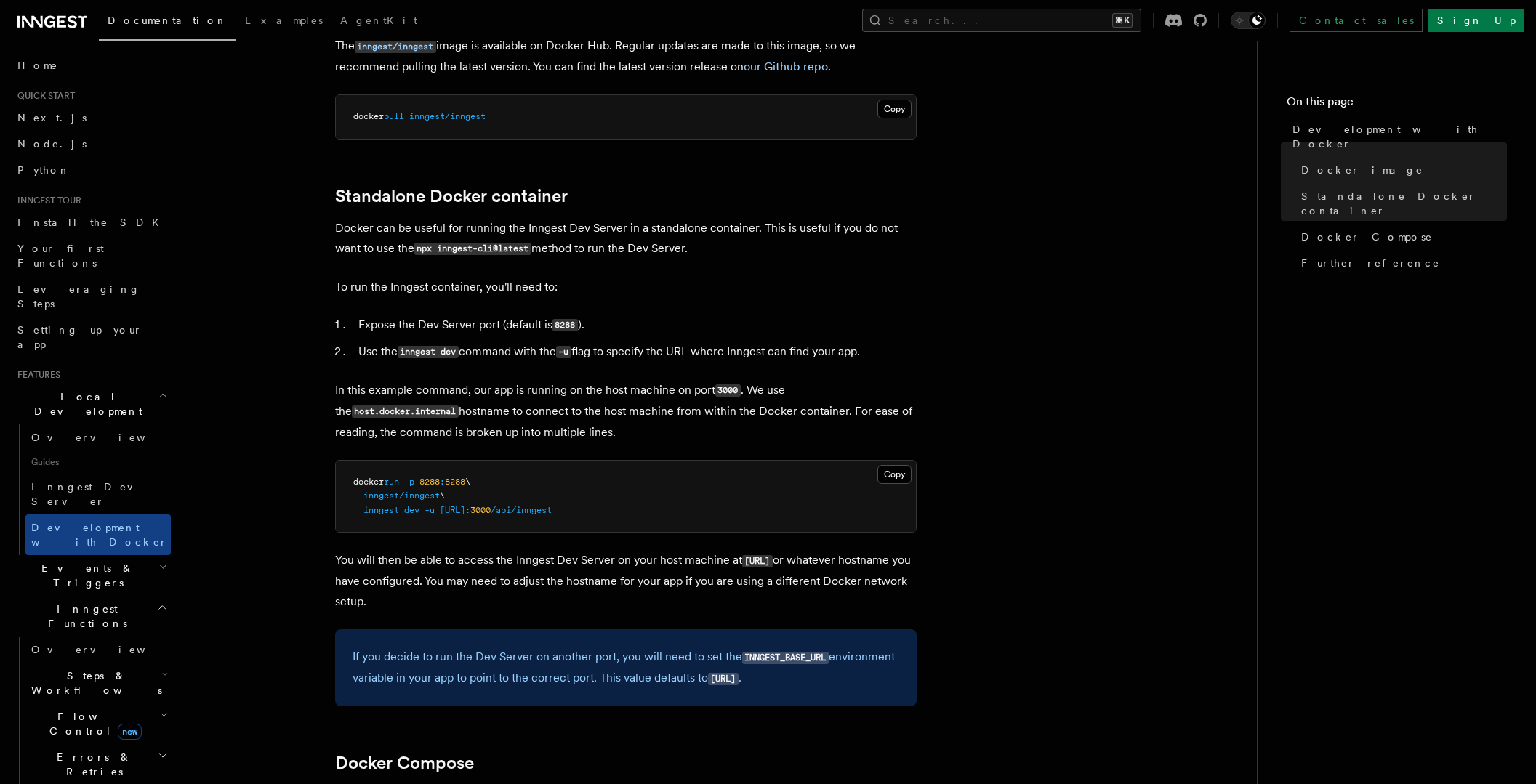
scroll to position [340, 0]
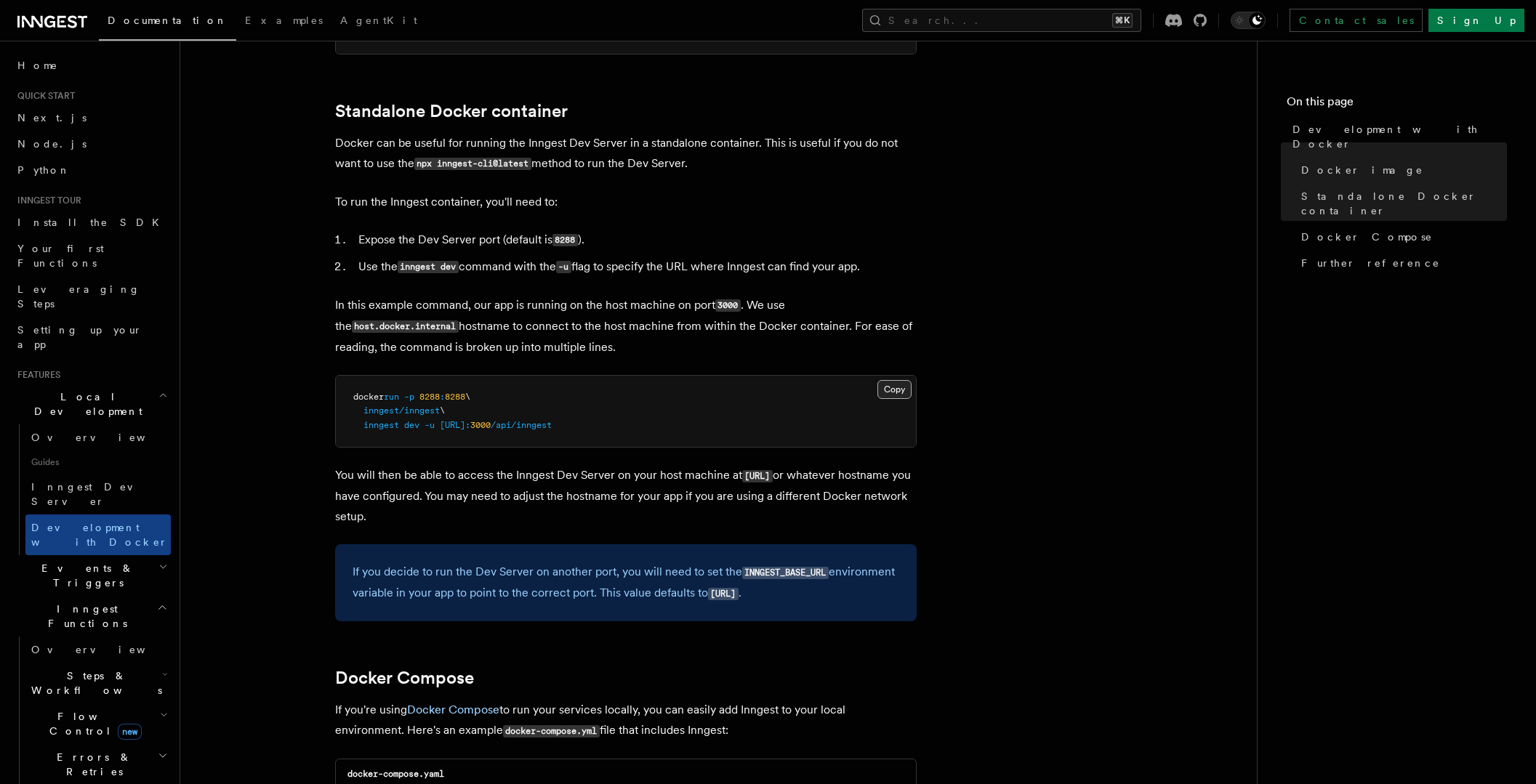
click at [887, 386] on button "Copy Copied" at bounding box center [894, 390] width 34 height 19
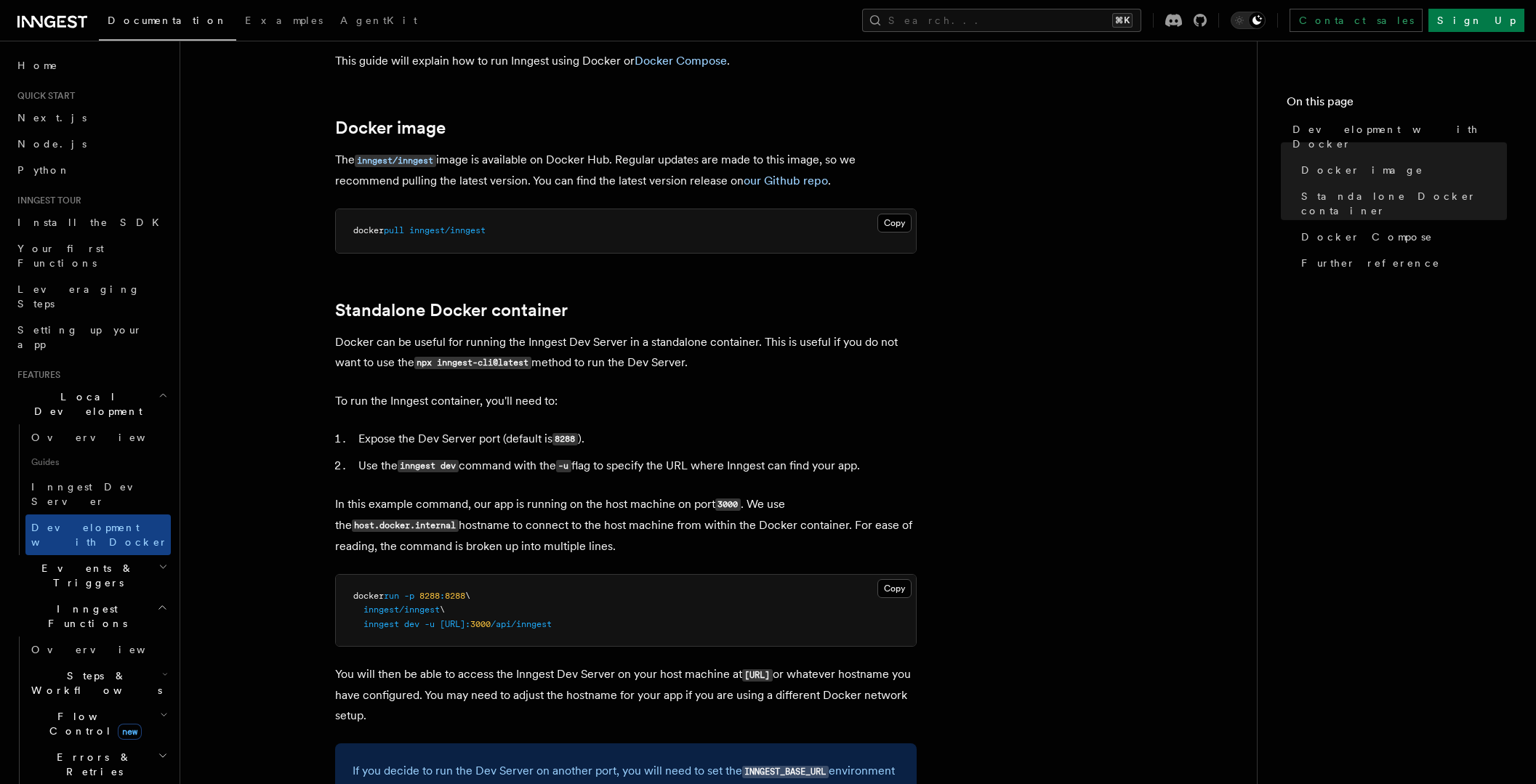
scroll to position [140, 0]
click at [899, 595] on button "Copy Copied" at bounding box center [894, 590] width 34 height 19
